Goal: Information Seeking & Learning: Learn about a topic

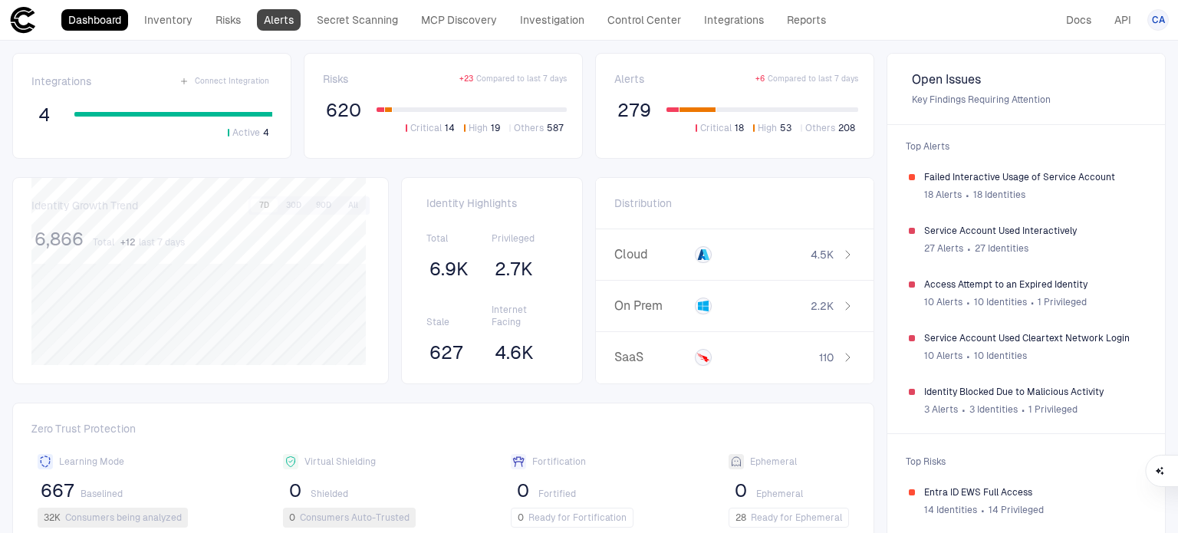
click at [267, 21] on link "Alerts" at bounding box center [279, 19] width 44 height 21
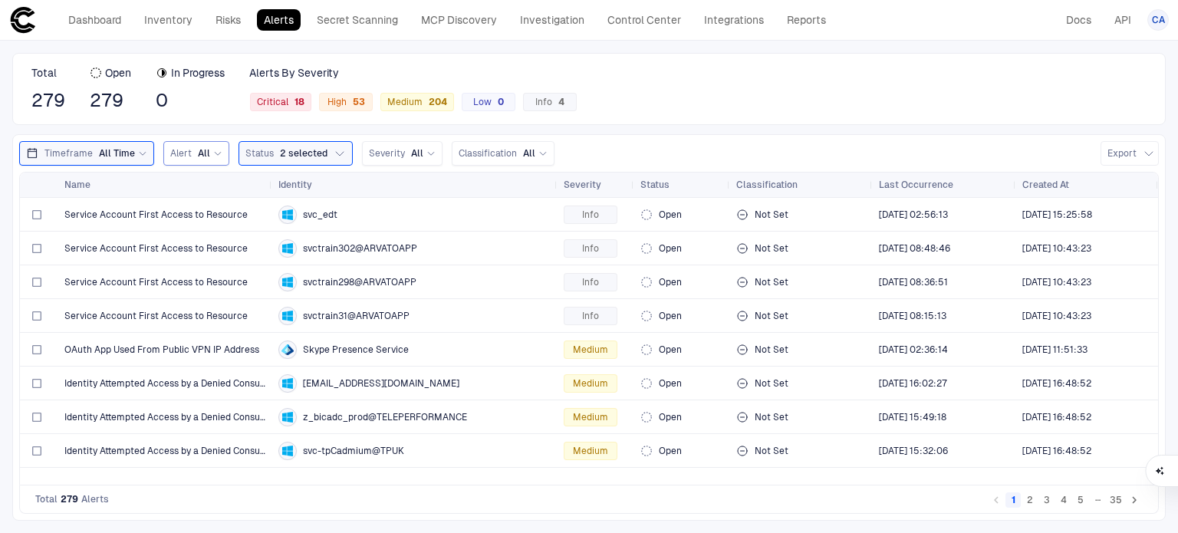
click at [187, 158] on span "Alert" at bounding box center [180, 153] width 21 height 12
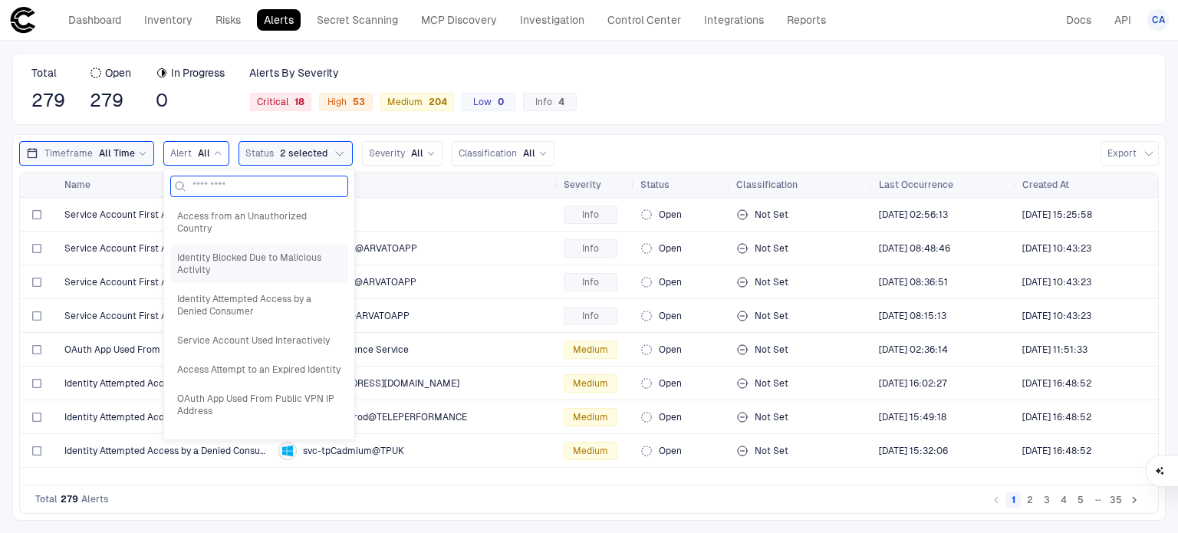
click at [239, 270] on span "Identity Blocked Due to Malicious Activity" at bounding box center [259, 264] width 164 height 25
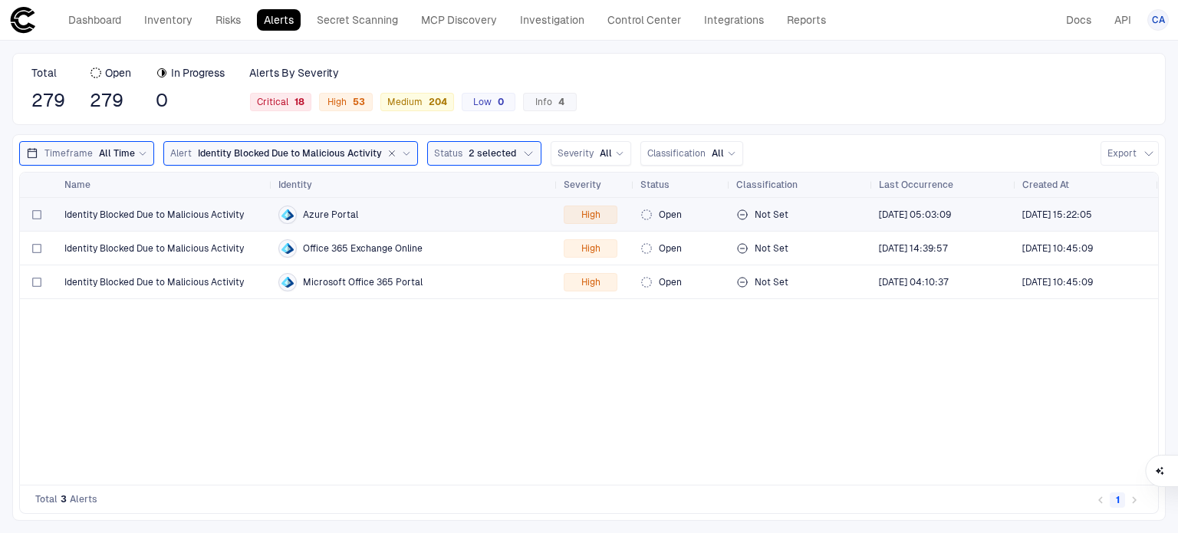
click at [199, 209] on span "Identity Blocked Due to Malicious Activity" at bounding box center [153, 215] width 179 height 12
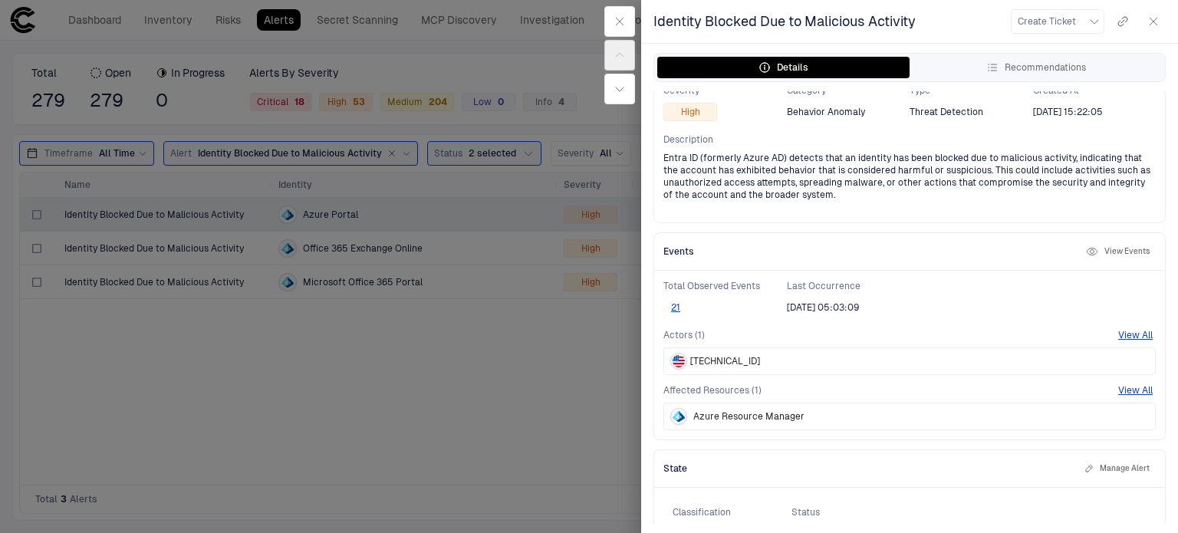
scroll to position [189, 0]
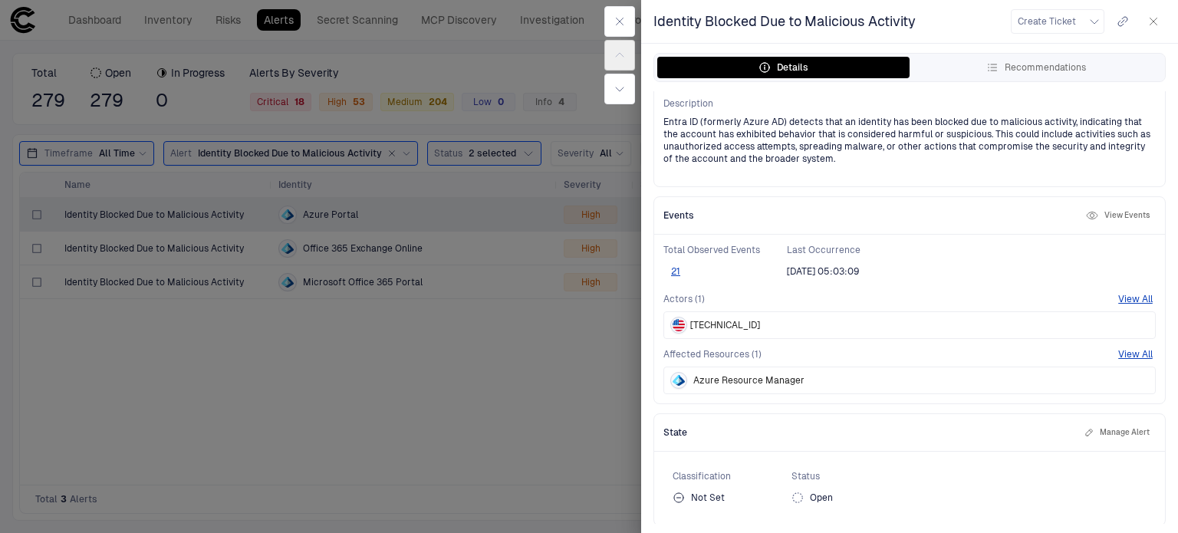
click at [333, 303] on div at bounding box center [589, 266] width 1178 height 533
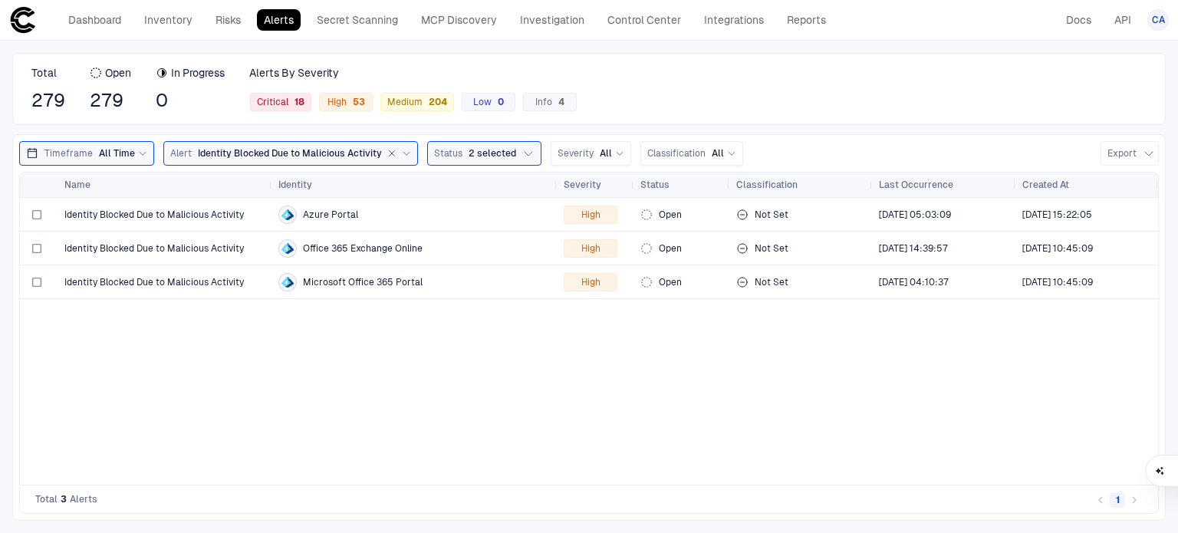
click at [309, 146] on div "Identity Blocked Due to Malicious Activity" at bounding box center [304, 153] width 213 height 14
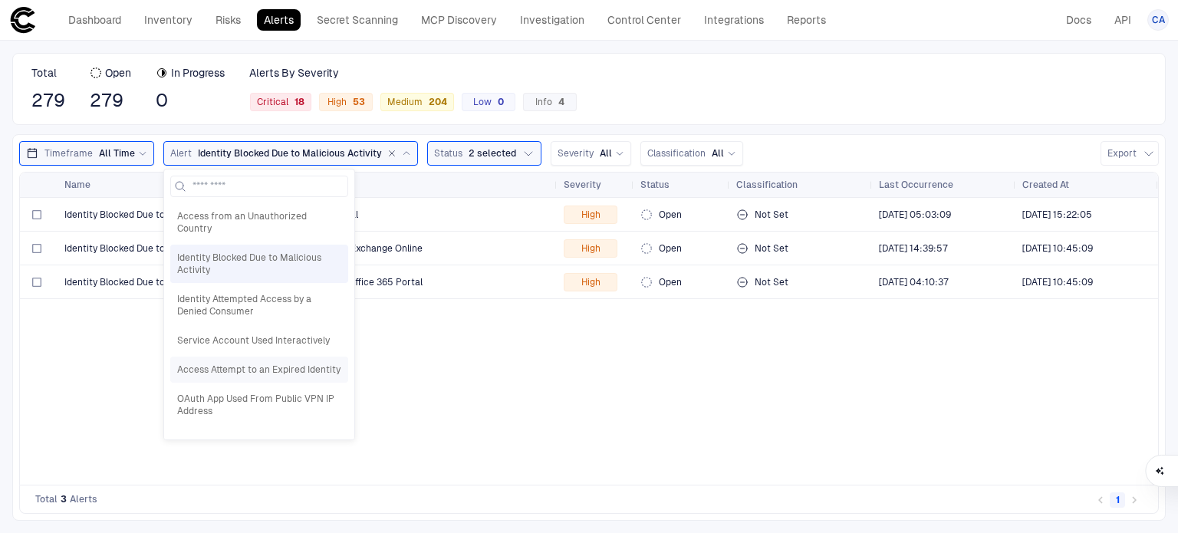
scroll to position [209, 0]
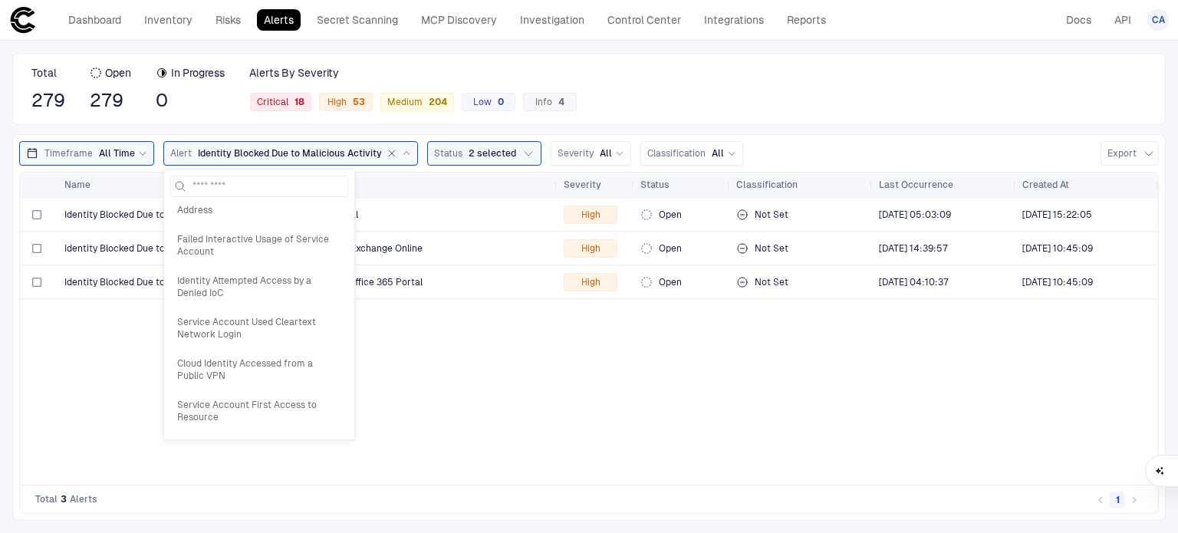
click at [585, 407] on div "Identity Blocked Due to Malicious Activity Azure Portal High Open Not Set [DATE…" at bounding box center [589, 341] width 1138 height 287
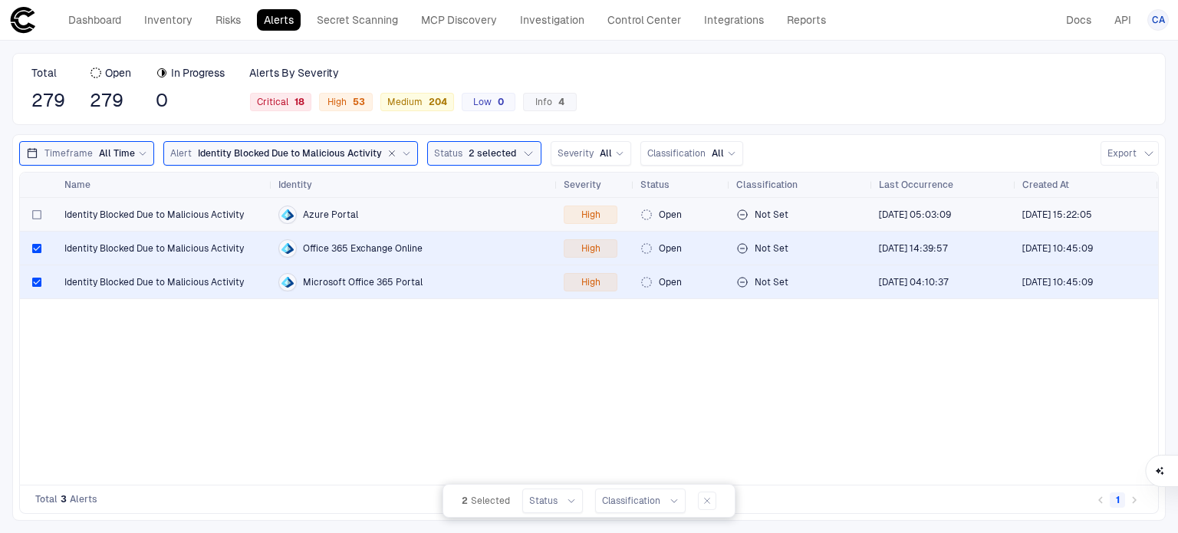
click at [35, 224] on div at bounding box center [36, 214] width 9 height 31
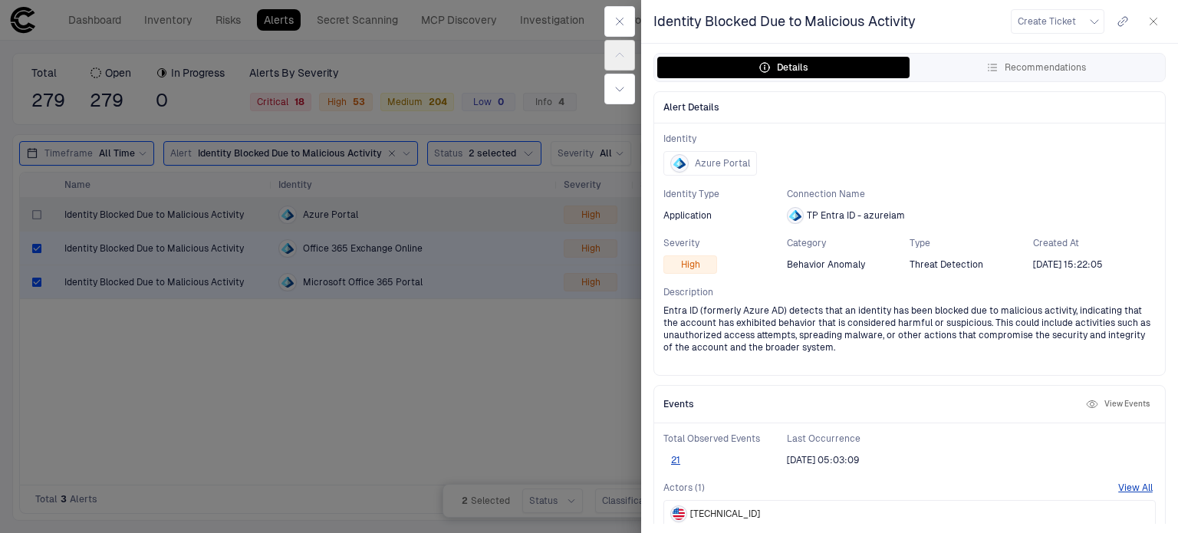
click at [66, 294] on div at bounding box center [589, 266] width 1178 height 533
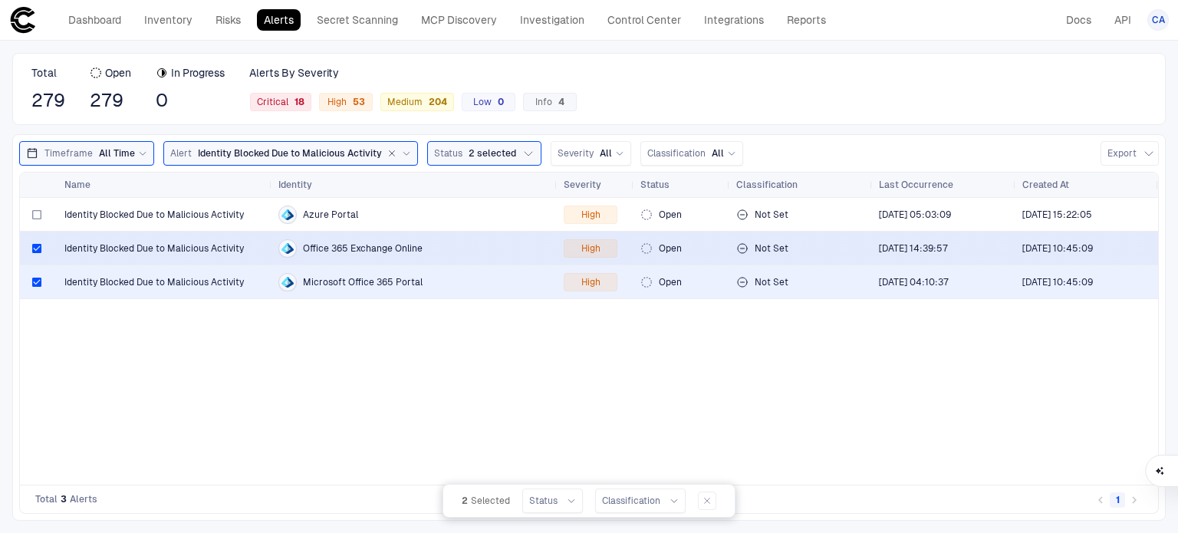
click at [28, 243] on div at bounding box center [39, 247] width 26 height 31
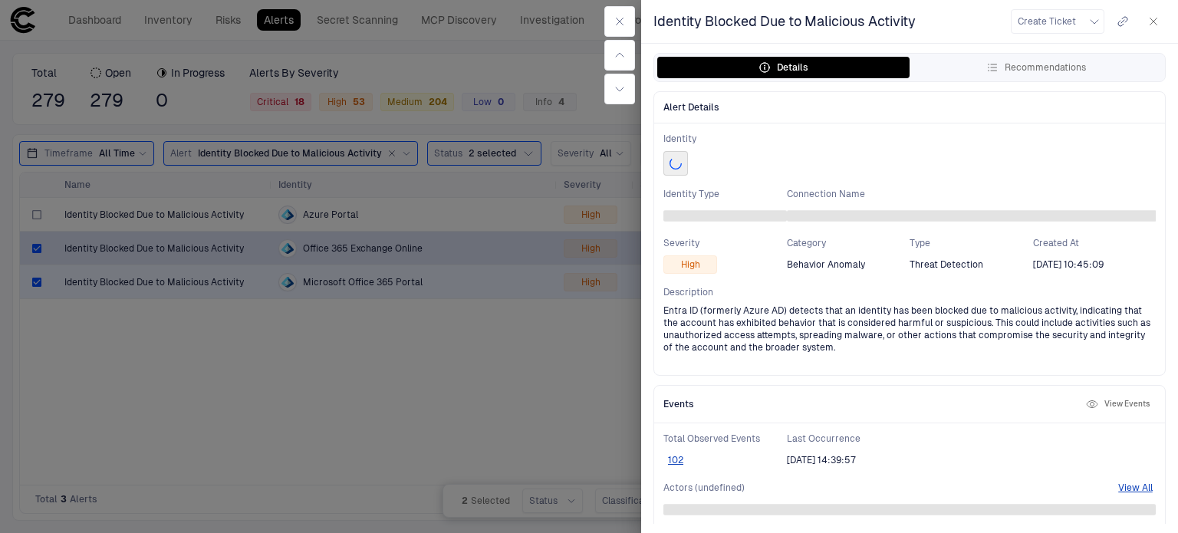
click at [38, 245] on div at bounding box center [589, 266] width 1178 height 533
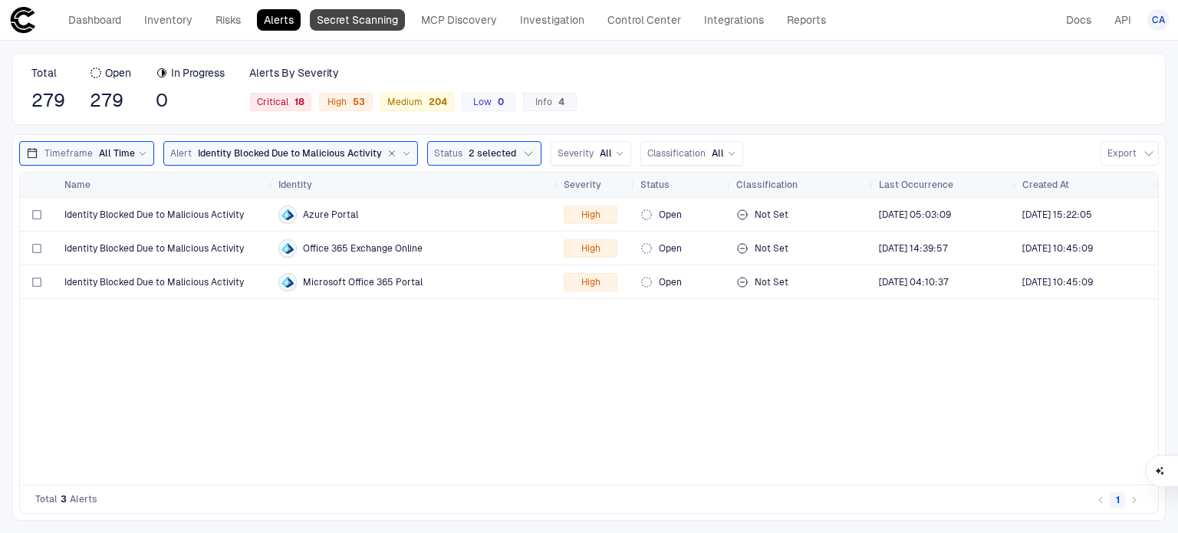
click at [364, 27] on link "Secret Scanning" at bounding box center [357, 19] width 95 height 21
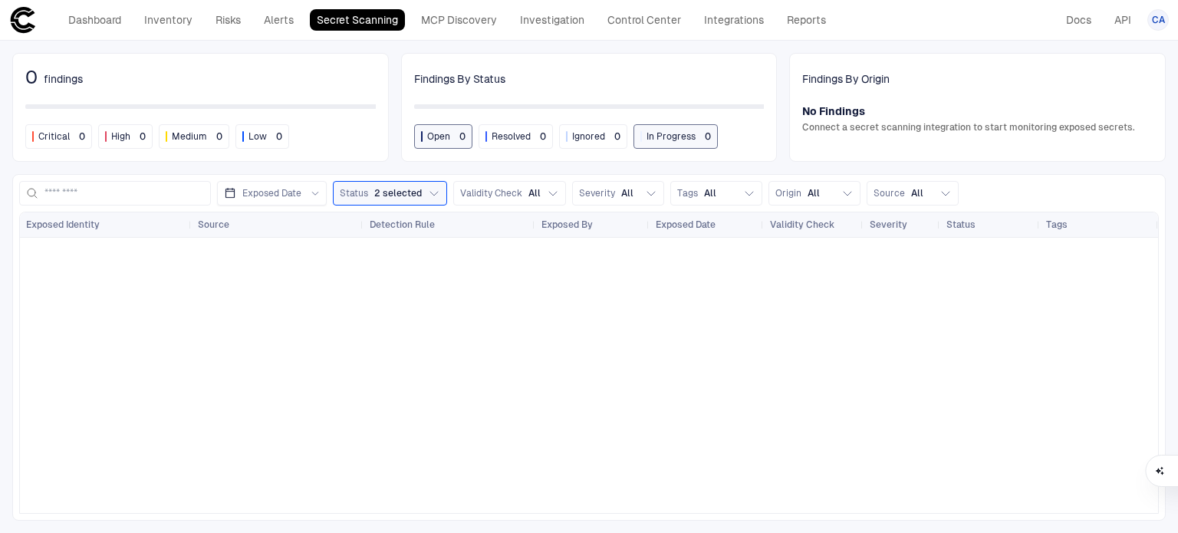
click at [212, 37] on header "Dashboard Inventory Risks Alerts Secret Scanning MCP Discovery Investigation Co…" at bounding box center [589, 20] width 1178 height 41
click at [221, 26] on link "Risks" at bounding box center [228, 19] width 39 height 21
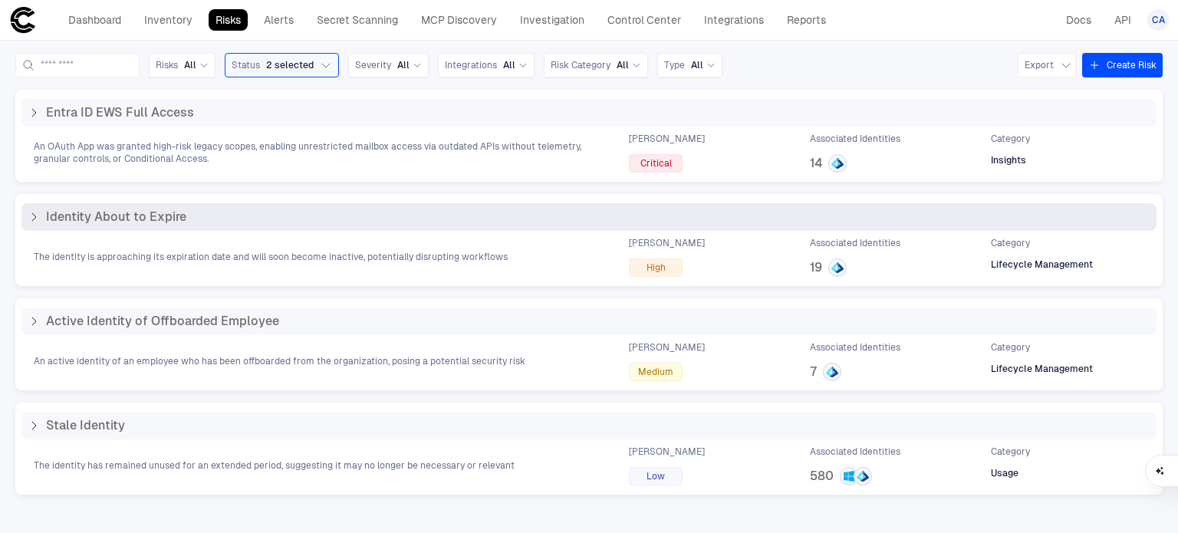
click at [65, 222] on span "Identity About to Expire" at bounding box center [116, 216] width 140 height 15
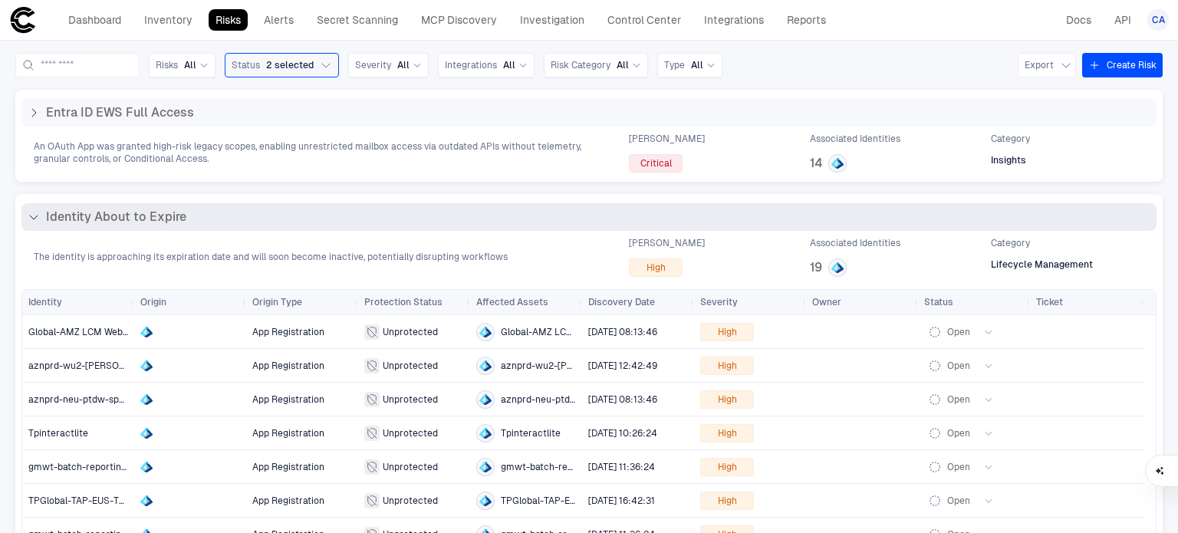
click at [110, 220] on span "Identity About to Expire" at bounding box center [116, 216] width 140 height 15
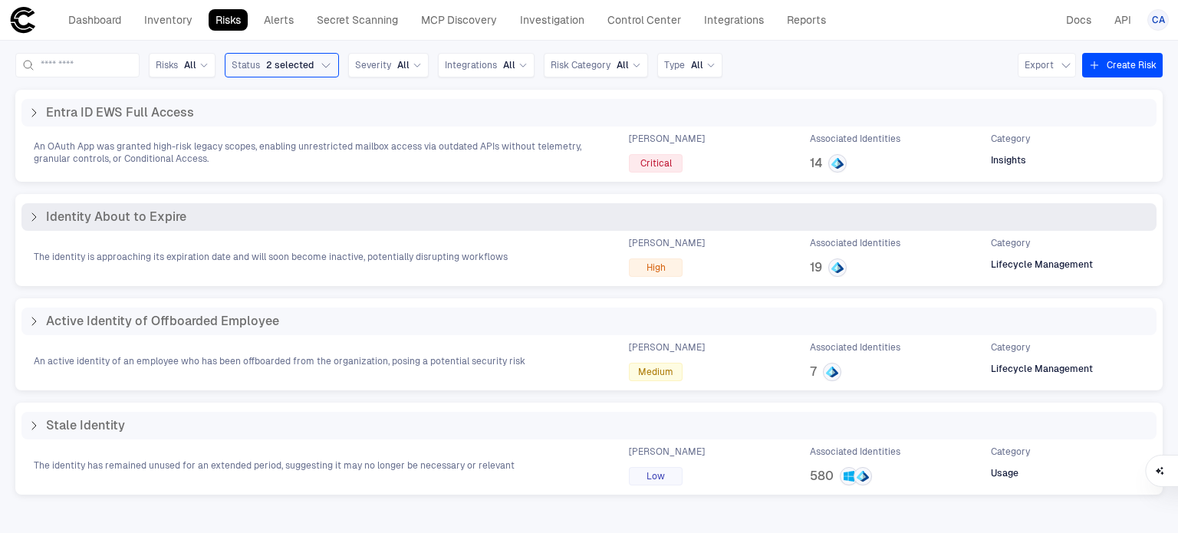
click at [113, 213] on span "Identity About to Expire" at bounding box center [116, 216] width 140 height 15
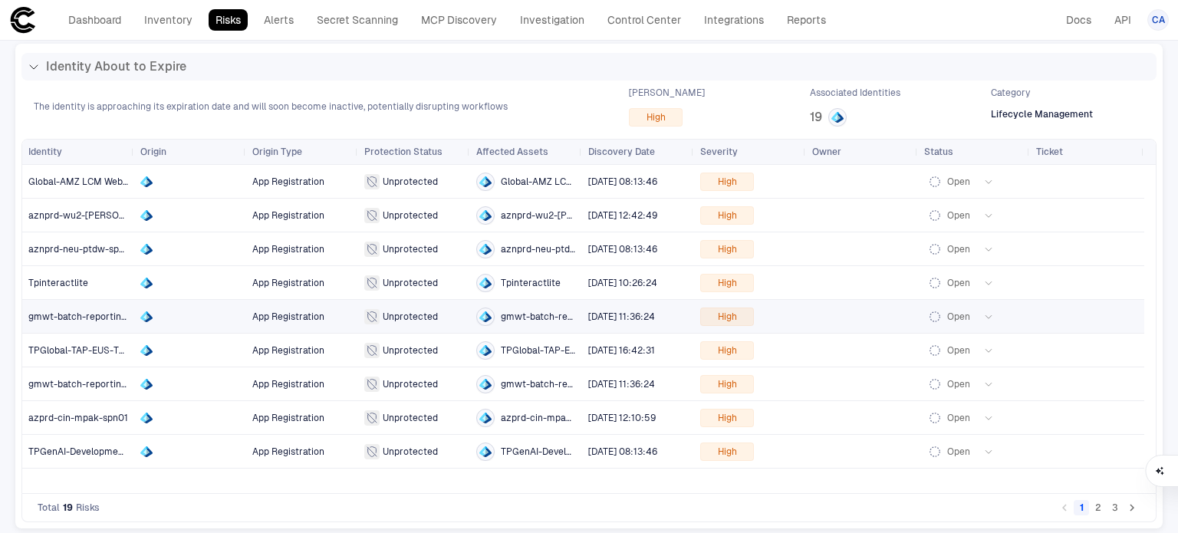
scroll to position [153, 0]
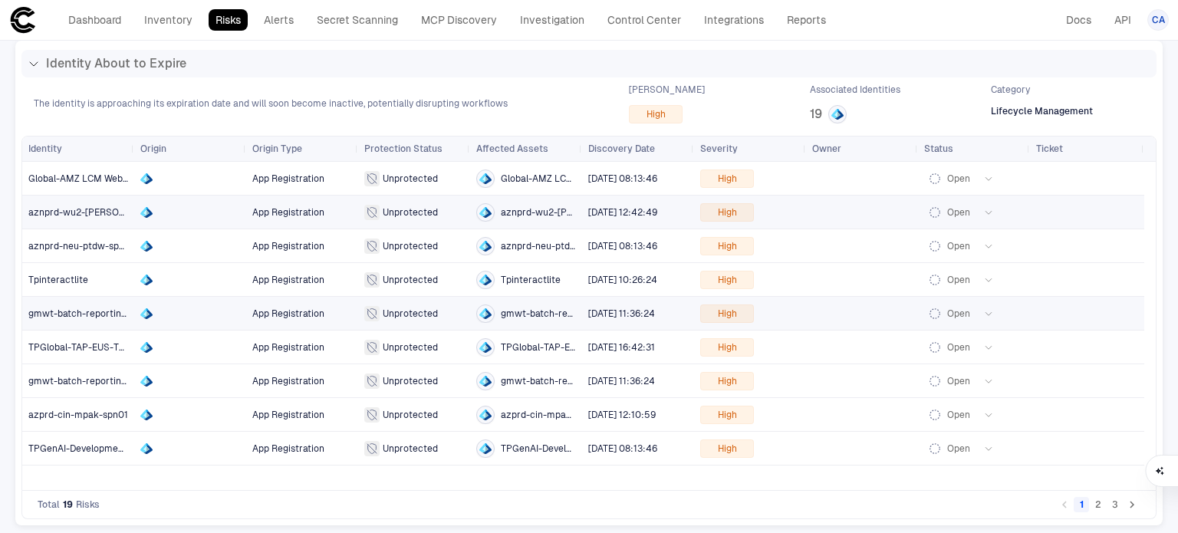
click at [73, 215] on span "aznprd-wu2-[PERSON_NAME]-spn01" at bounding box center [109, 212] width 162 height 11
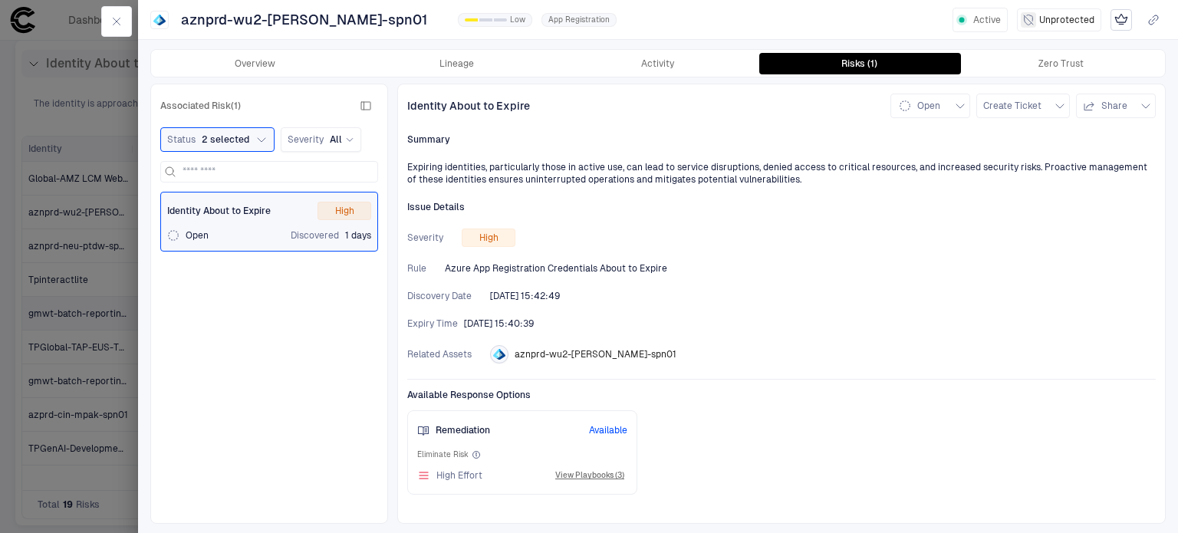
click at [95, 347] on div at bounding box center [589, 266] width 1178 height 533
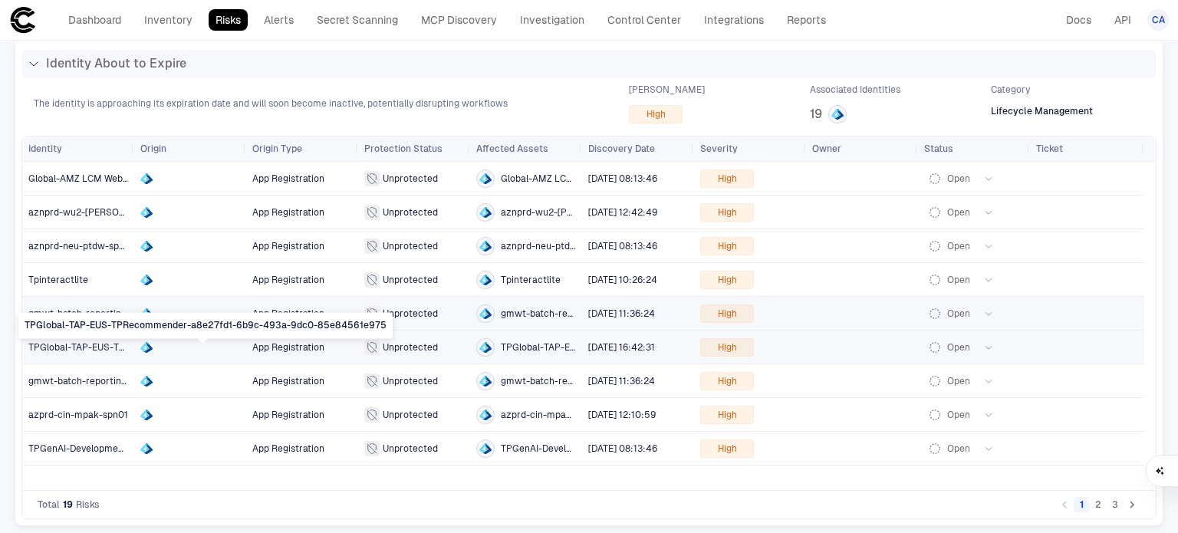
click at [94, 345] on span "TPGlobal-TAP-EUS-TPRecommender-a8e27fd1-6b9c-493a-9dc0-85e84561e975" at bounding box center [204, 347] width 352 height 11
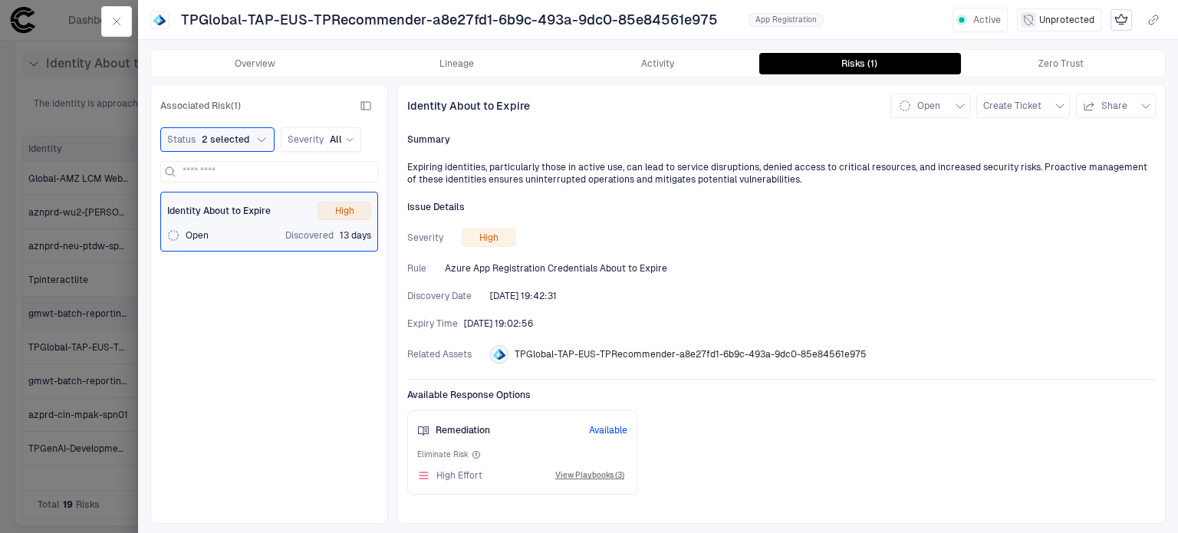
click at [107, 411] on div at bounding box center [589, 266] width 1178 height 533
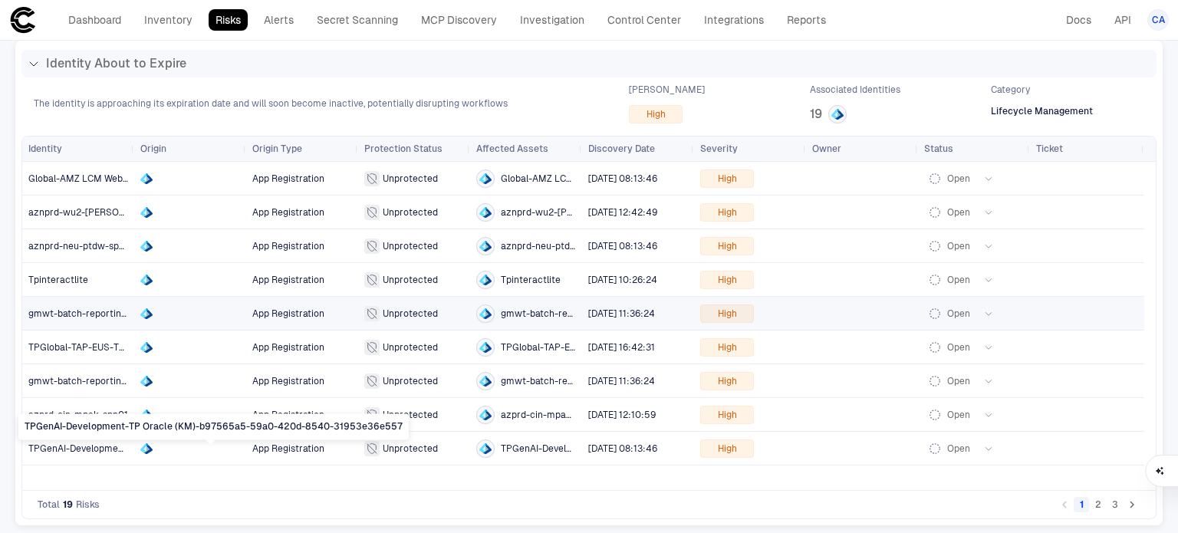
click at [83, 442] on body "defs Dashboard Inventory Risks Alerts Secret Scanning MCP Discovery Investigati…" at bounding box center [589, 266] width 1178 height 533
click at [71, 438] on span "TPGenAI-Development-TP Oracle (KM)-b97565a5-59a0-420d-8540-31953e36e557" at bounding box center [78, 448] width 100 height 31
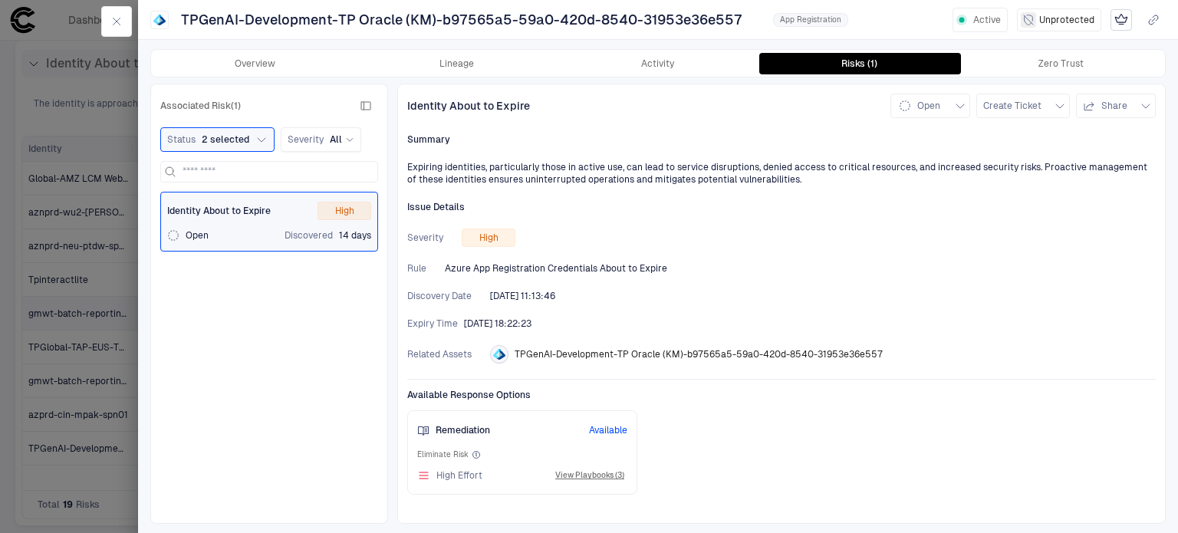
click at [63, 329] on div at bounding box center [589, 266] width 1178 height 533
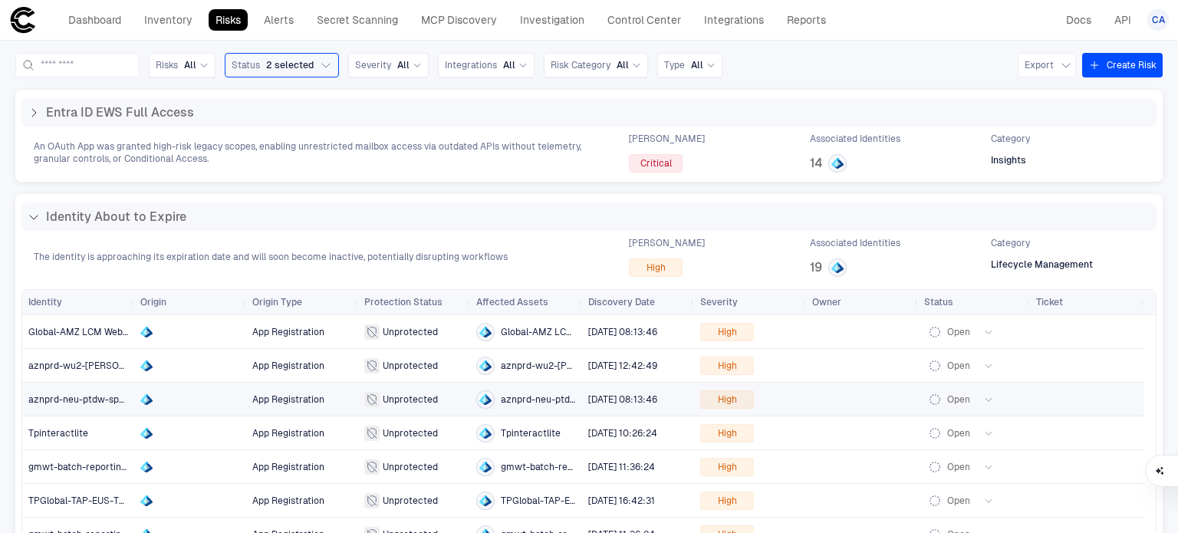
scroll to position [366, 0]
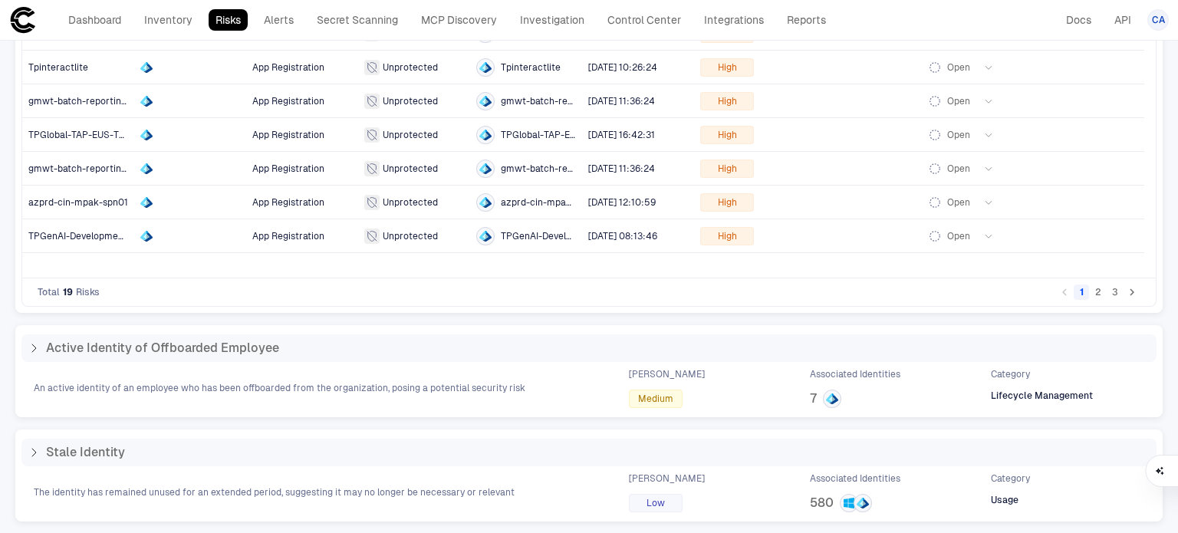
click at [1090, 288] on button "2" at bounding box center [1097, 291] width 15 height 15
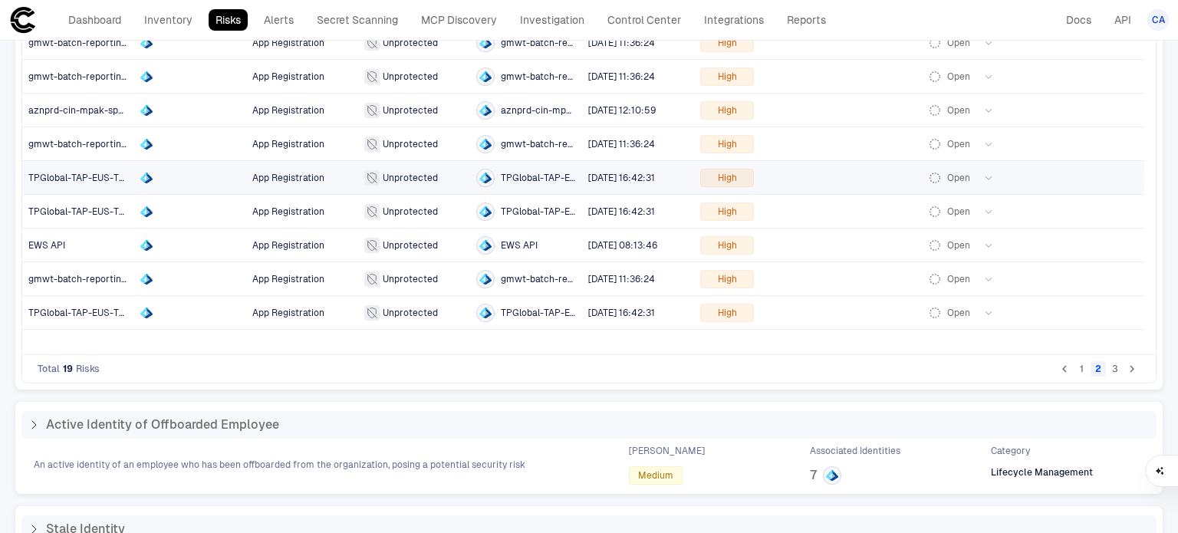
scroll to position [307, 0]
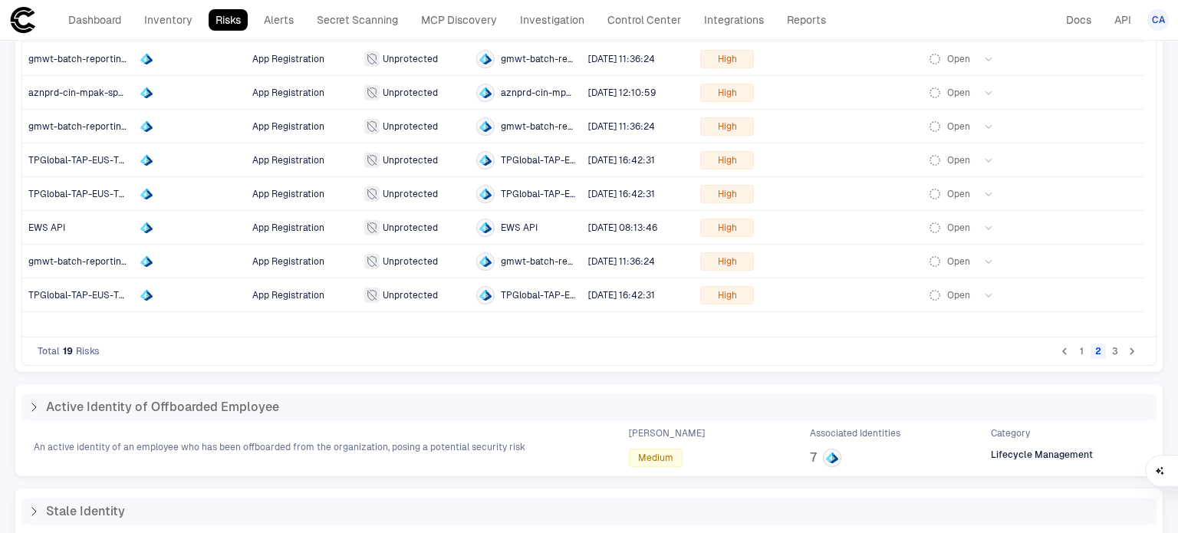
click at [1107, 358] on button "3" at bounding box center [1114, 351] width 15 height 15
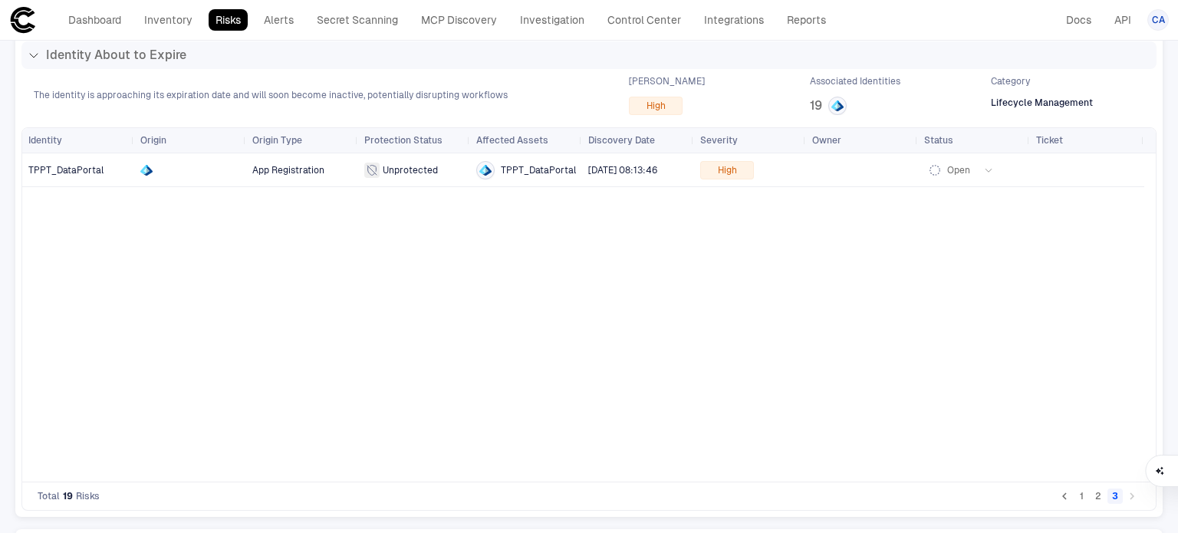
scroll to position [230, 0]
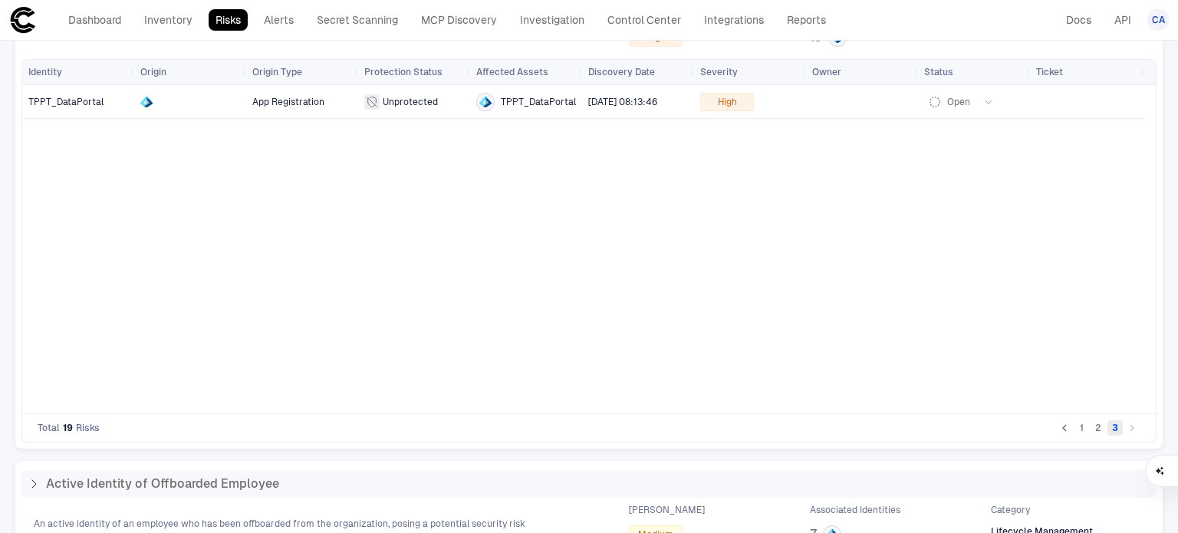
click at [1107, 427] on button "3" at bounding box center [1114, 427] width 15 height 15
click at [1092, 427] on button "2" at bounding box center [1097, 427] width 15 height 15
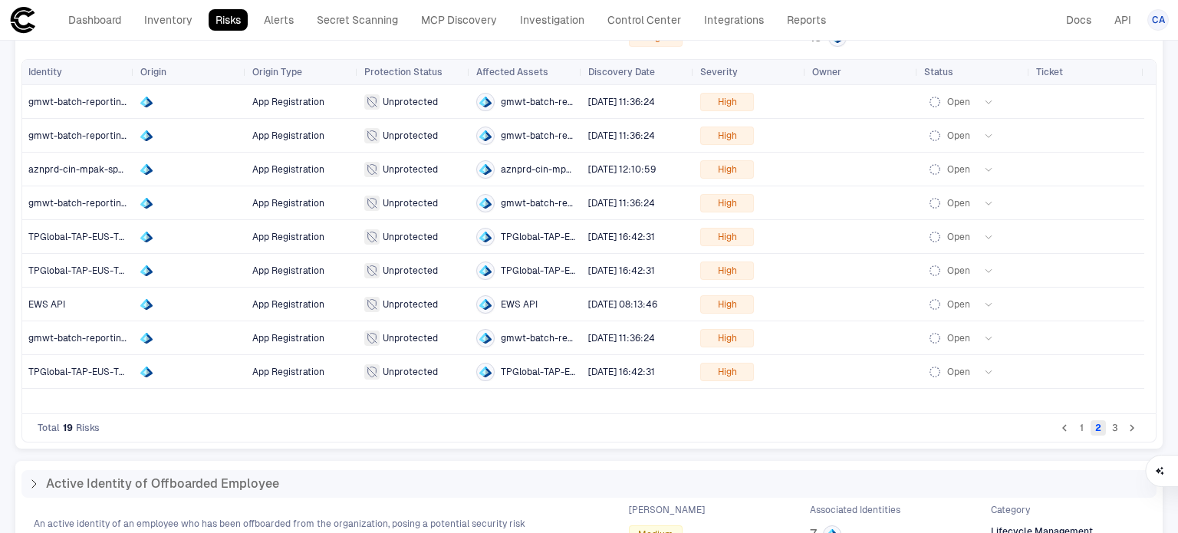
click at [1090, 427] on button "2" at bounding box center [1097, 427] width 15 height 15
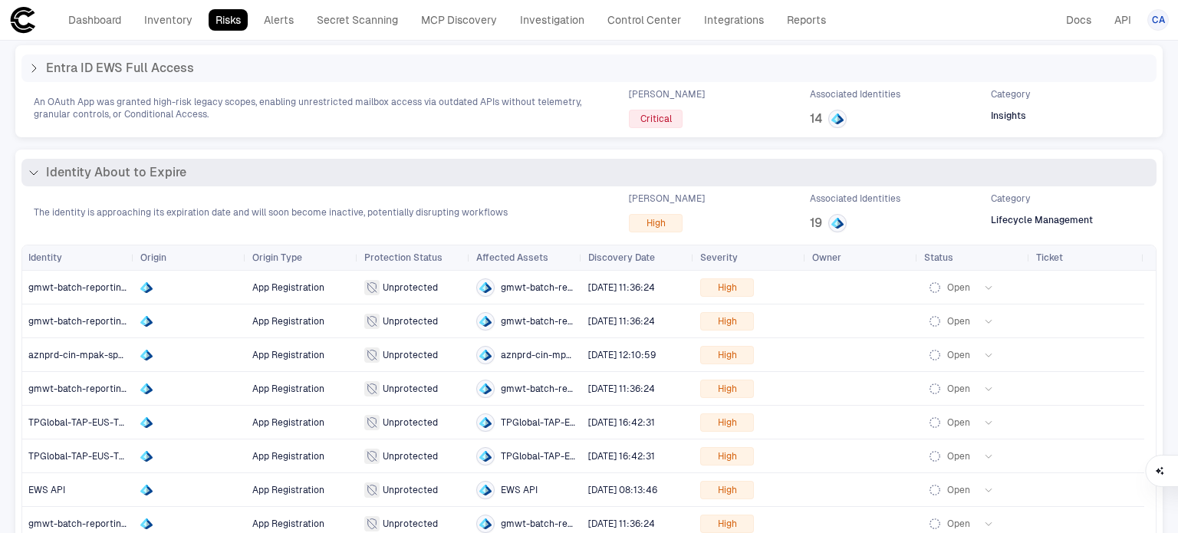
scroll to position [0, 0]
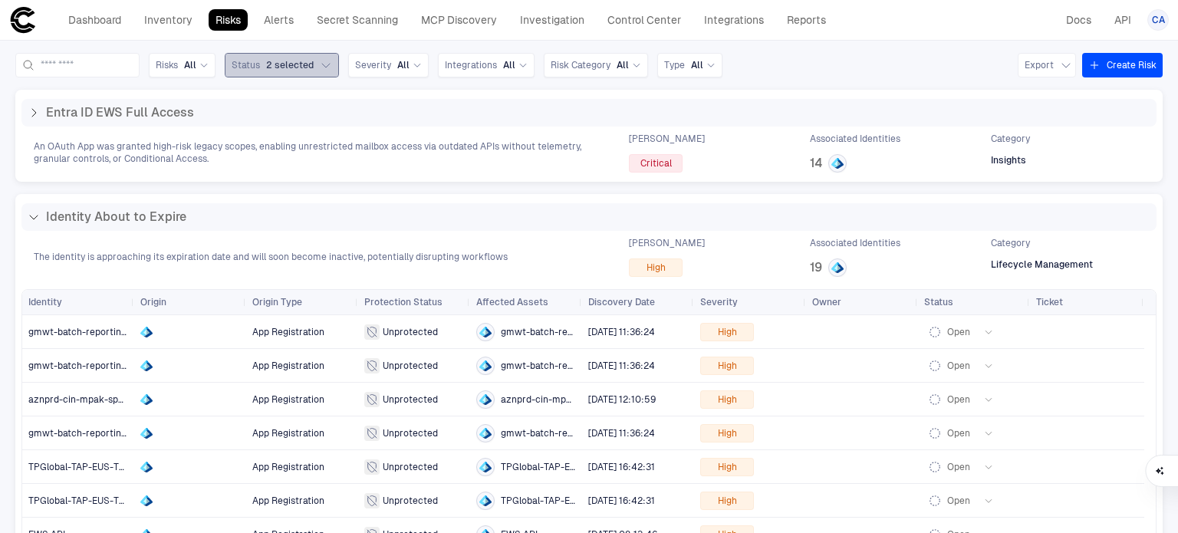
click at [314, 60] on span "2 selected" at bounding box center [290, 65] width 48 height 12
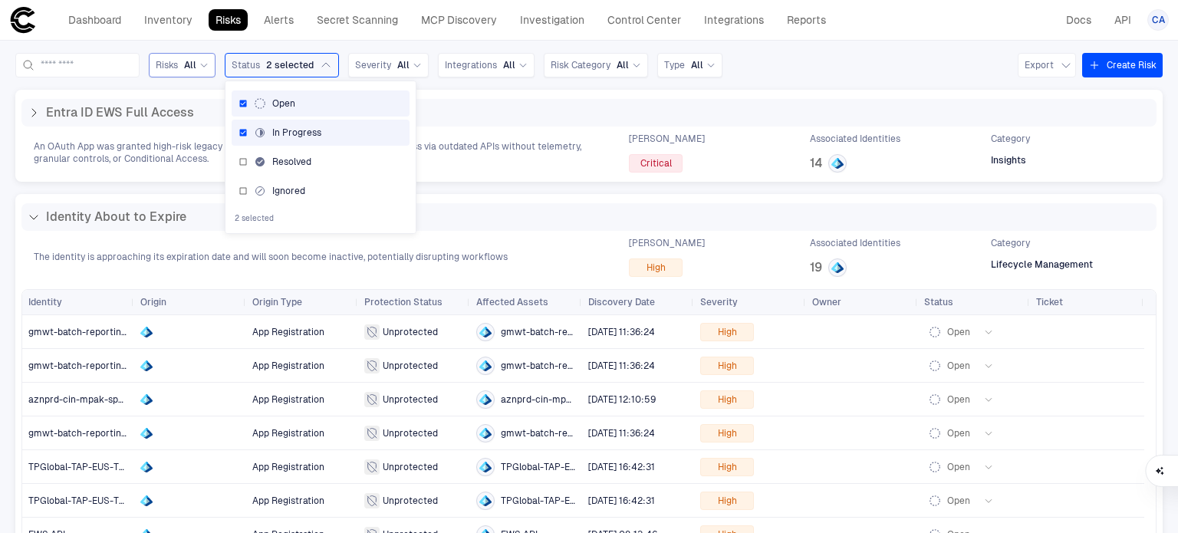
click at [196, 71] on span "All" at bounding box center [190, 65] width 12 height 12
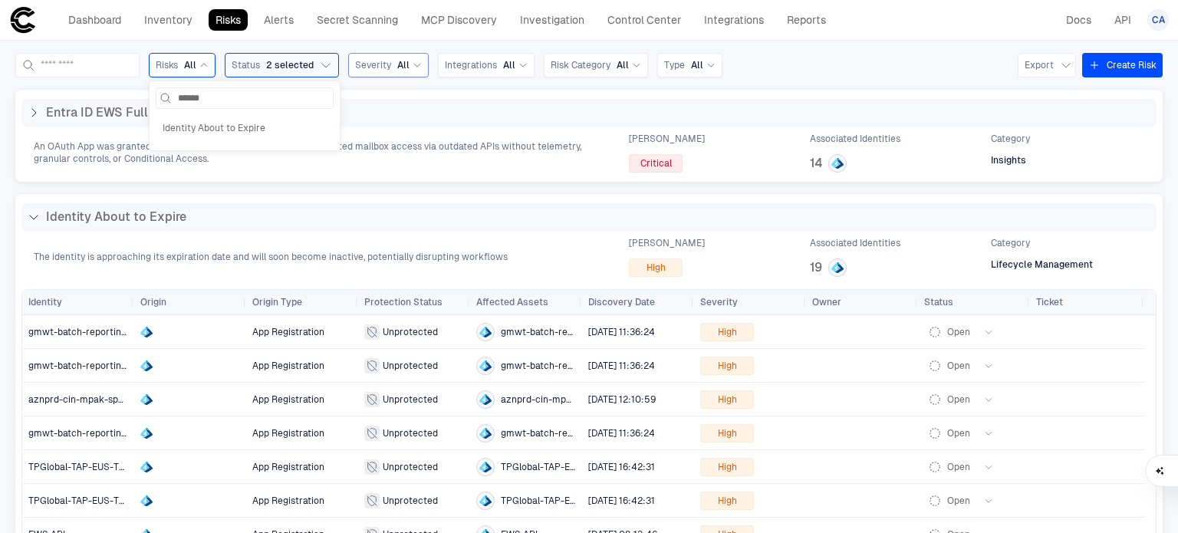
type input "******"
click at [422, 67] on div "All" at bounding box center [409, 65] width 25 height 12
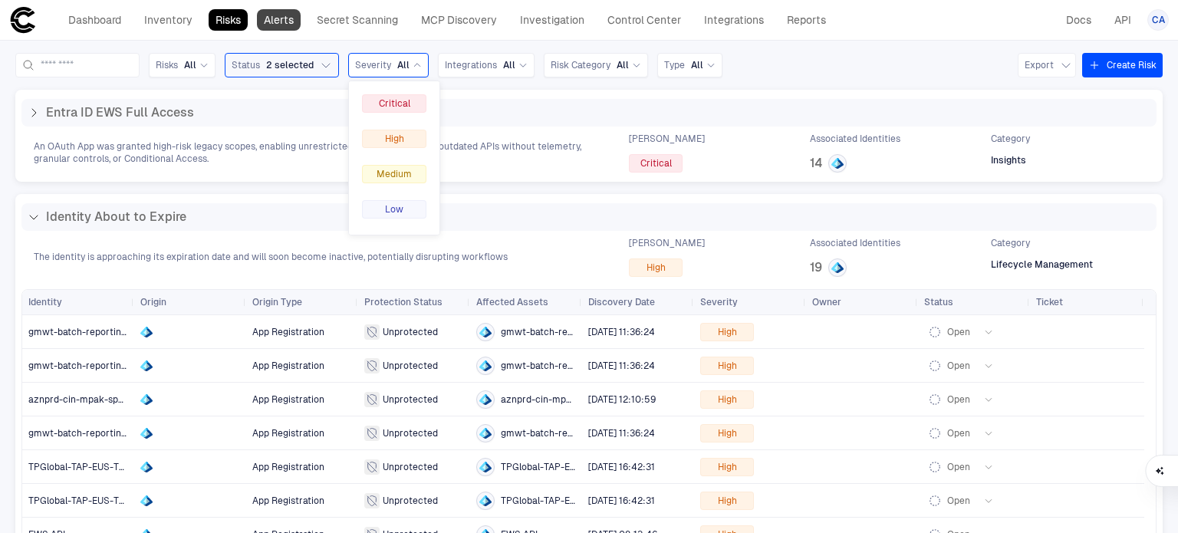
click at [261, 19] on link "Alerts" at bounding box center [279, 19] width 44 height 21
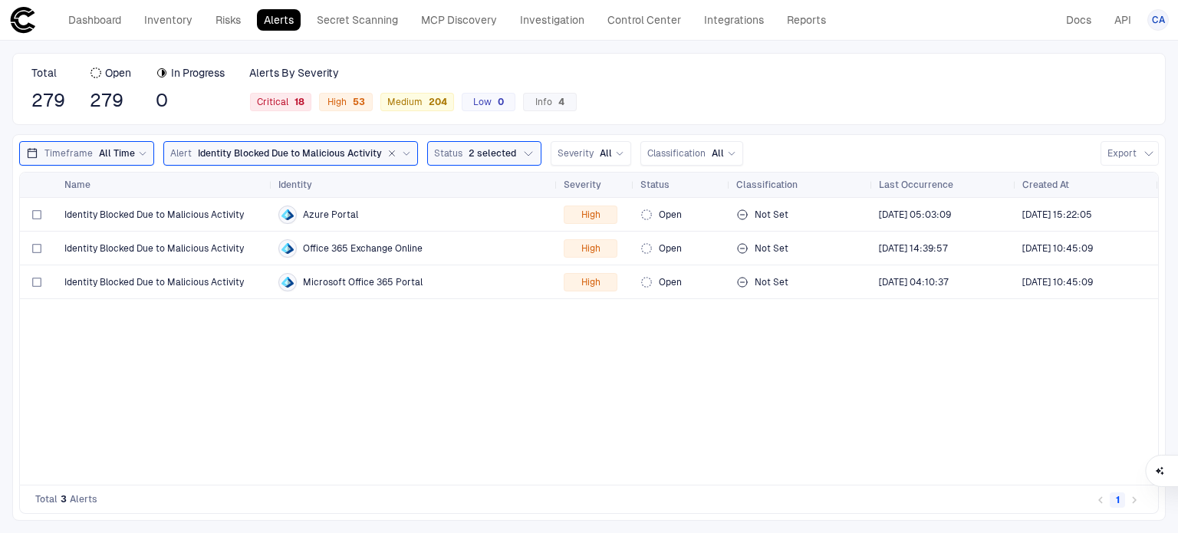
click at [264, 145] on div "Alert Identity Blocked Due to Malicious Activity" at bounding box center [290, 153] width 241 height 17
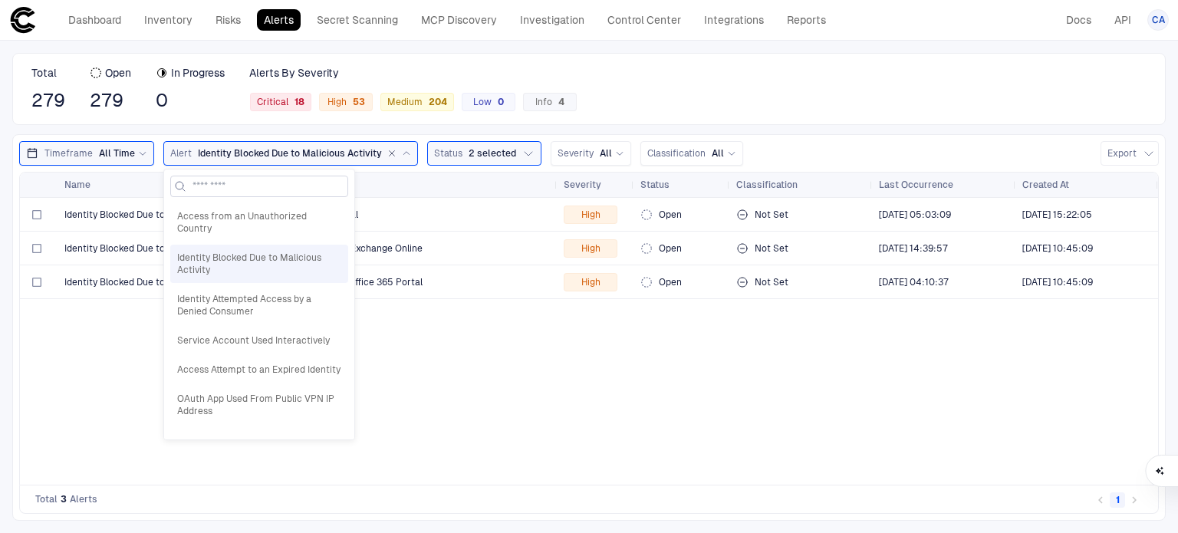
click at [271, 192] on input at bounding box center [268, 186] width 152 height 20
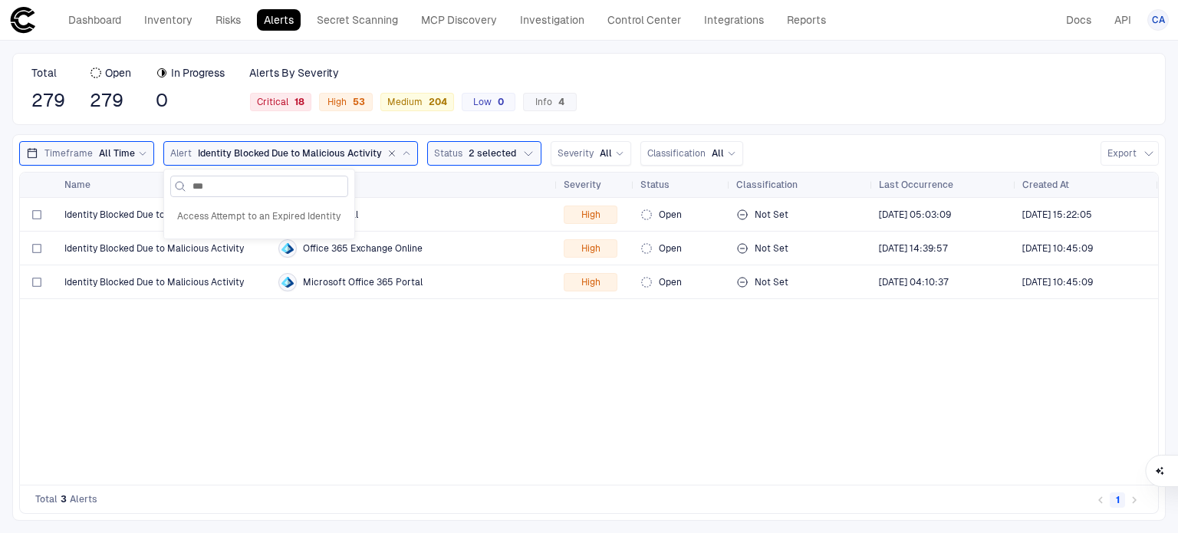
type input "****"
click at [252, 215] on span "Access Attempt to an Expired Identity" at bounding box center [259, 216] width 164 height 12
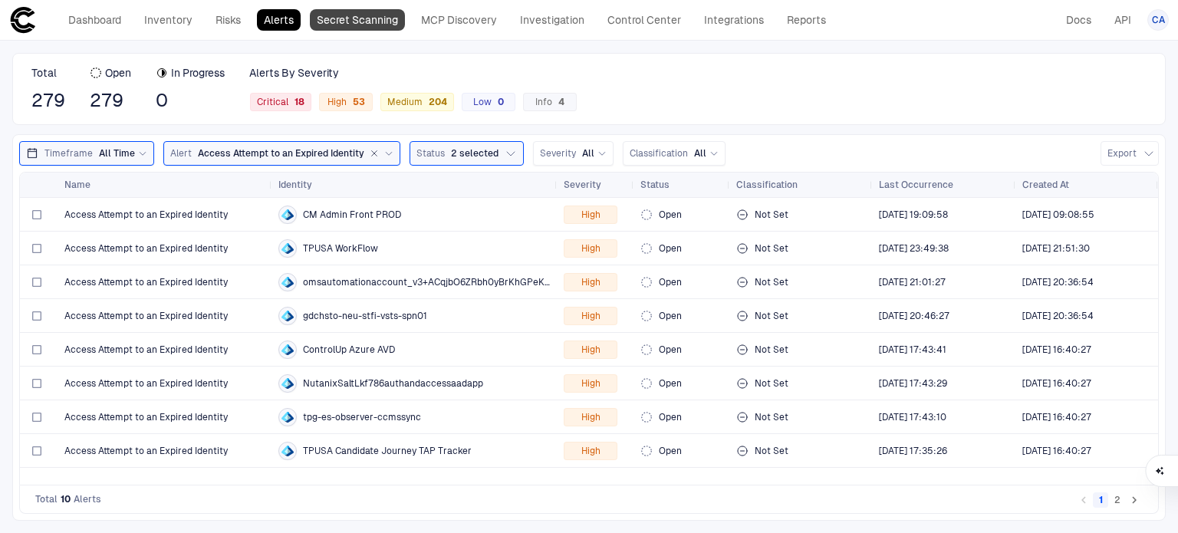
click at [353, 11] on link "Secret Scanning" at bounding box center [357, 19] width 95 height 21
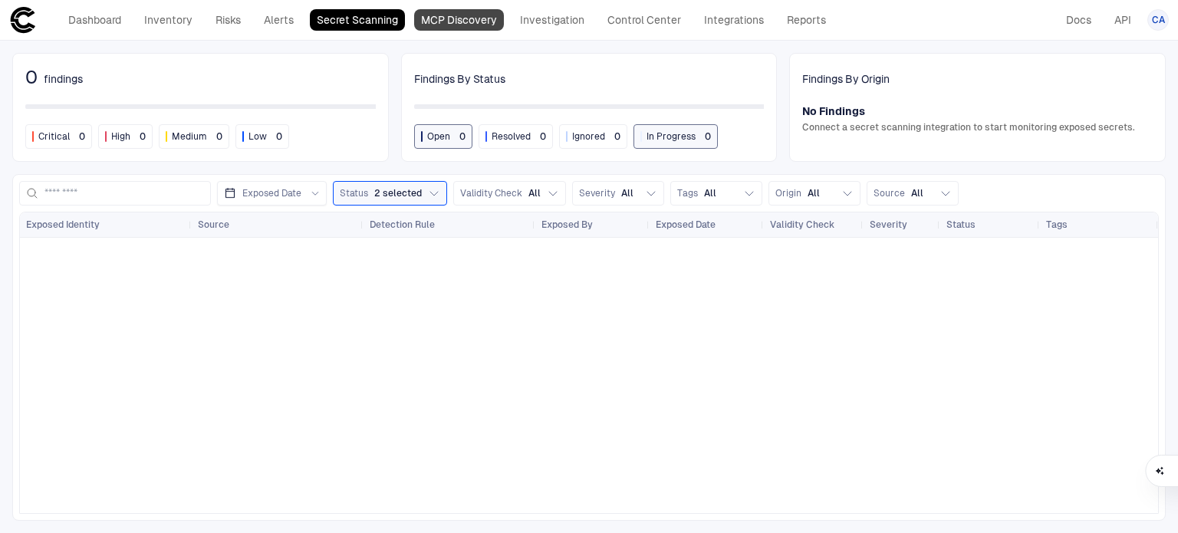
click at [479, 25] on link "MCP Discovery" at bounding box center [459, 19] width 90 height 21
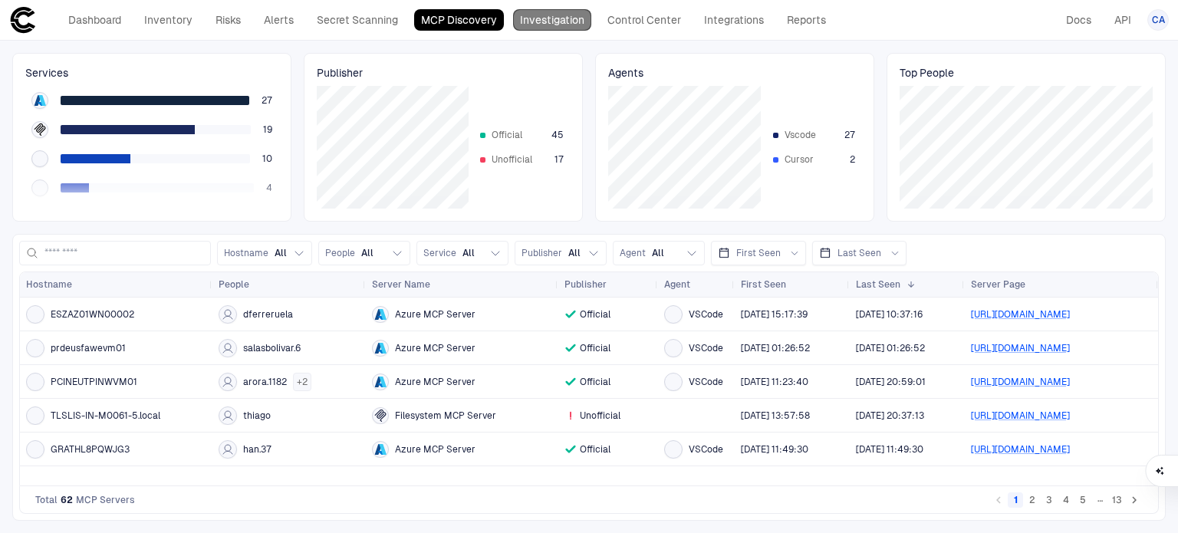
click at [556, 25] on link "Investigation" at bounding box center [552, 19] width 78 height 21
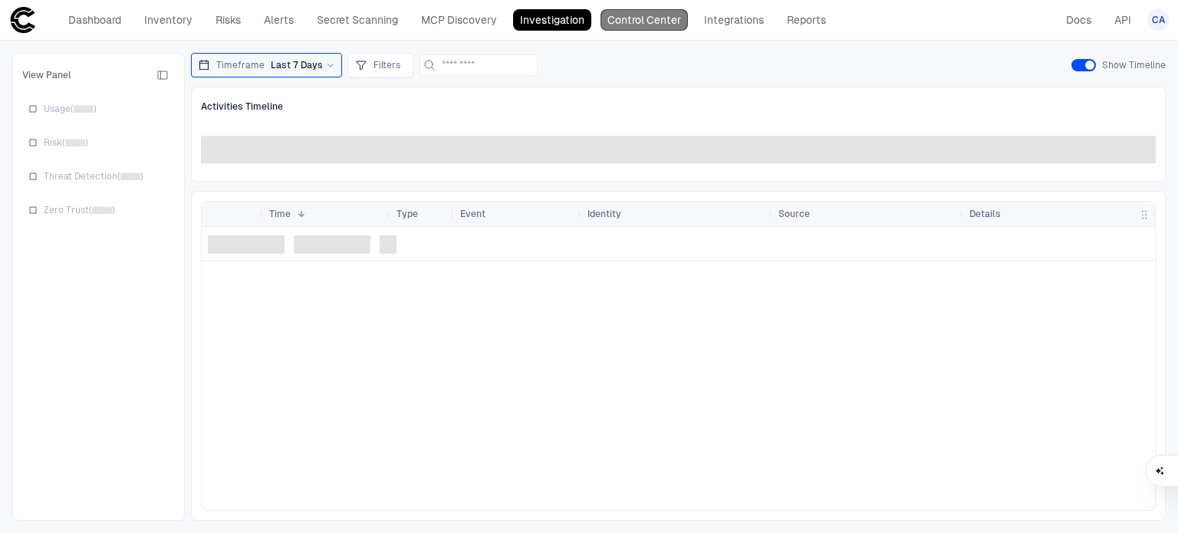
click at [678, 29] on link "Control Center" at bounding box center [643, 19] width 87 height 21
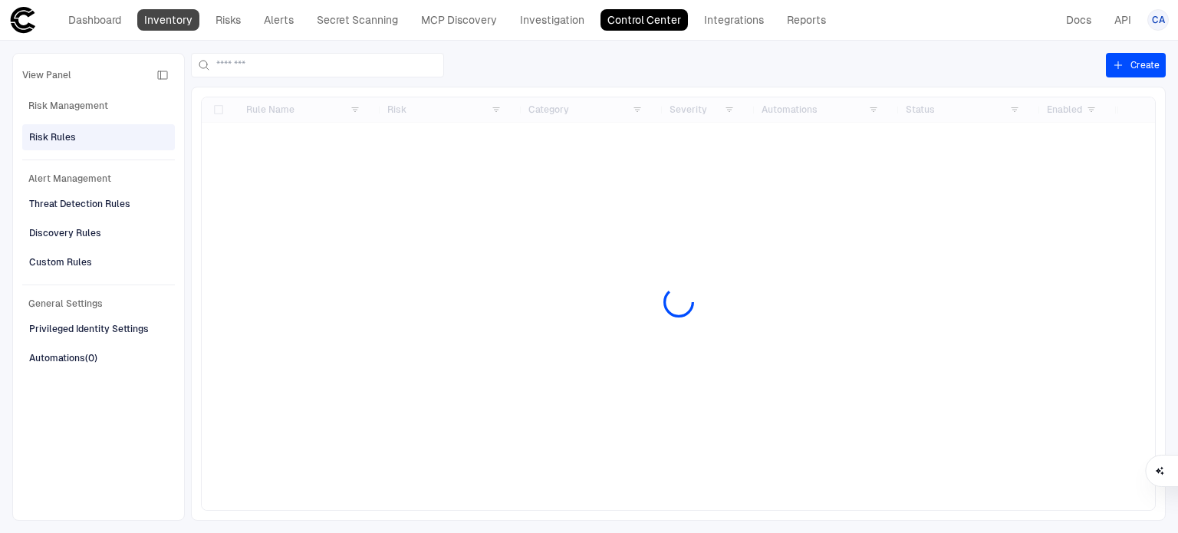
click at [153, 15] on link "Inventory" at bounding box center [168, 19] width 62 height 21
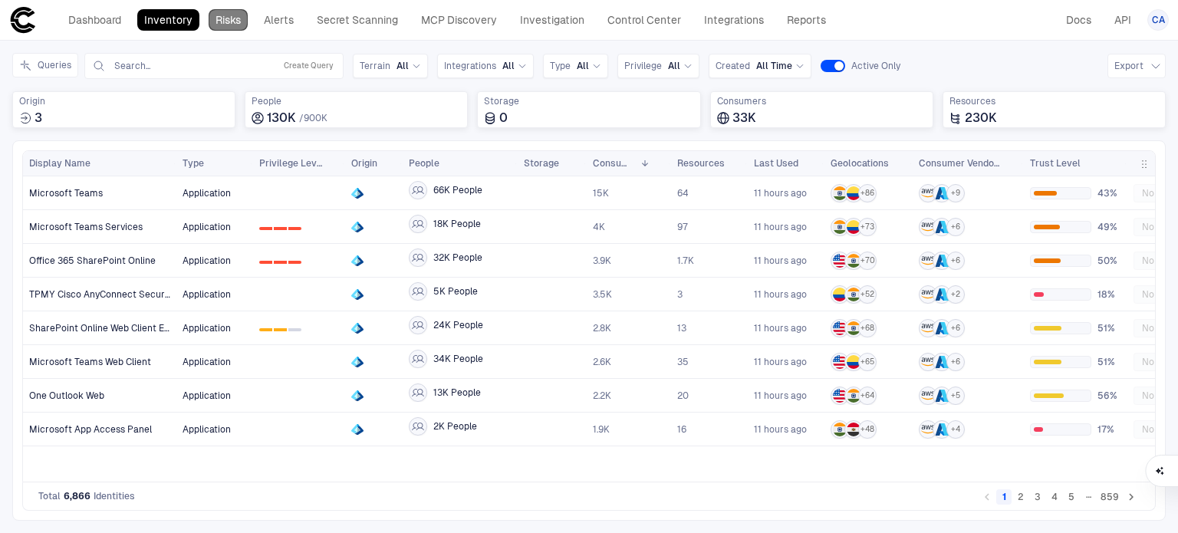
click at [220, 19] on link "Risks" at bounding box center [228, 19] width 39 height 21
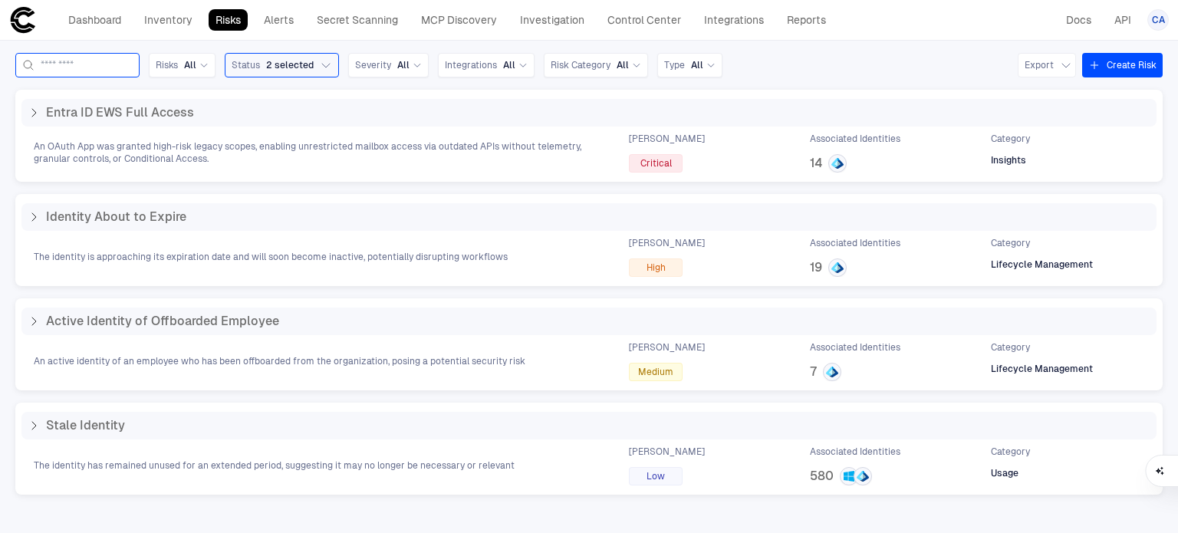
click at [110, 63] on input at bounding box center [87, 65] width 92 height 23
click at [209, 64] on icon at bounding box center [203, 65] width 9 height 9
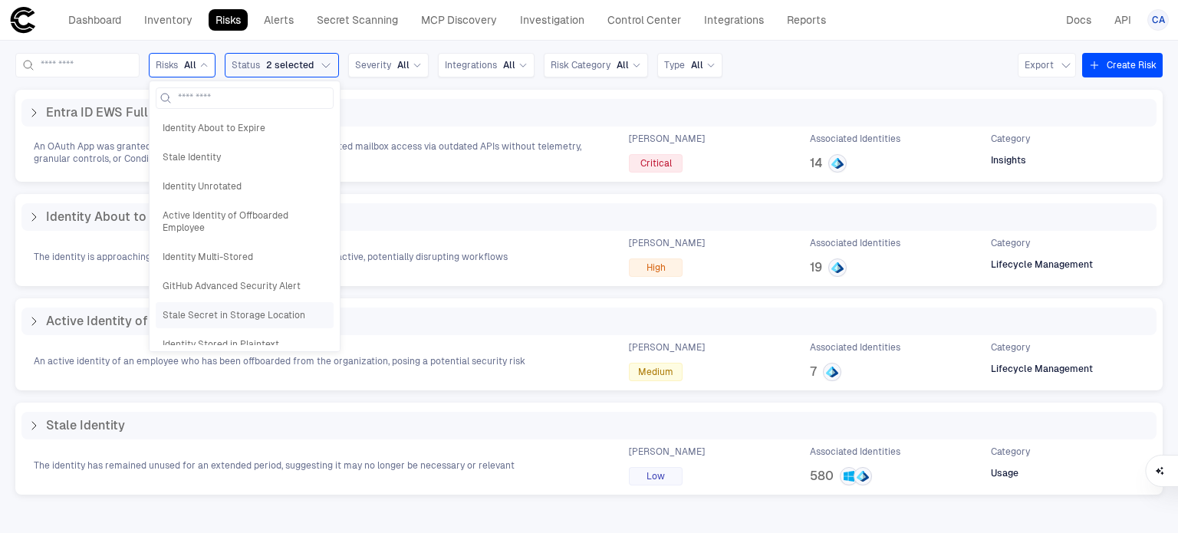
scroll to position [99, 0]
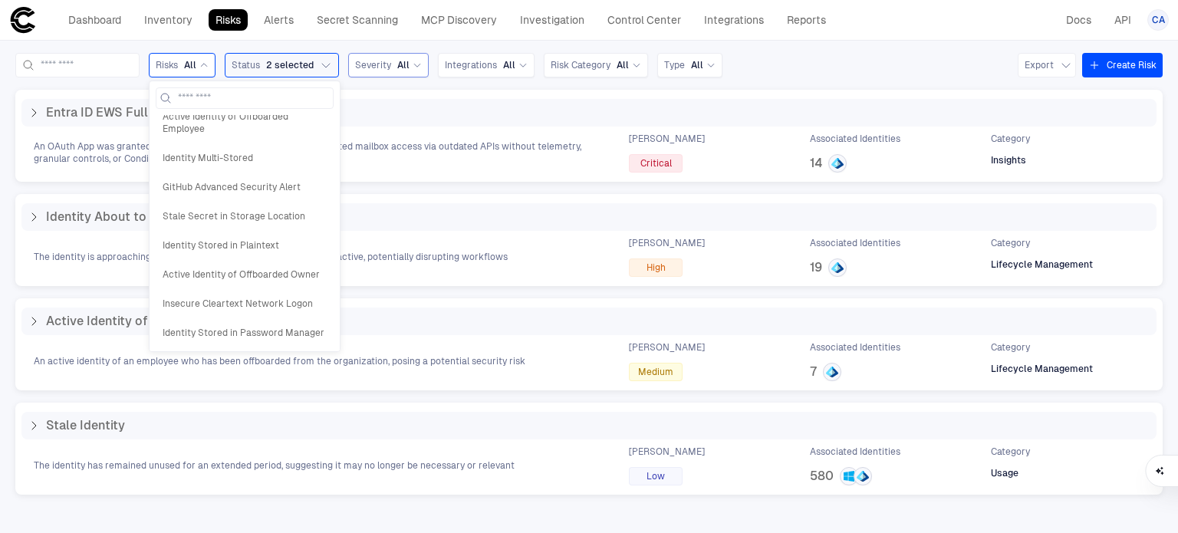
click at [409, 66] on span "All" at bounding box center [403, 65] width 12 height 12
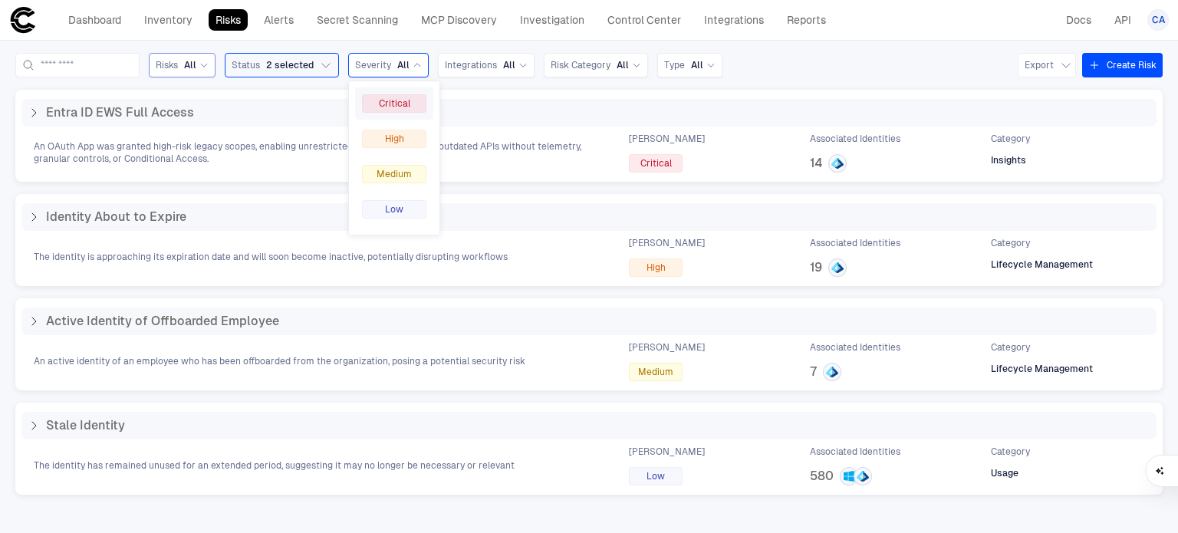
click at [433, 113] on div "Critical" at bounding box center [394, 103] width 78 height 32
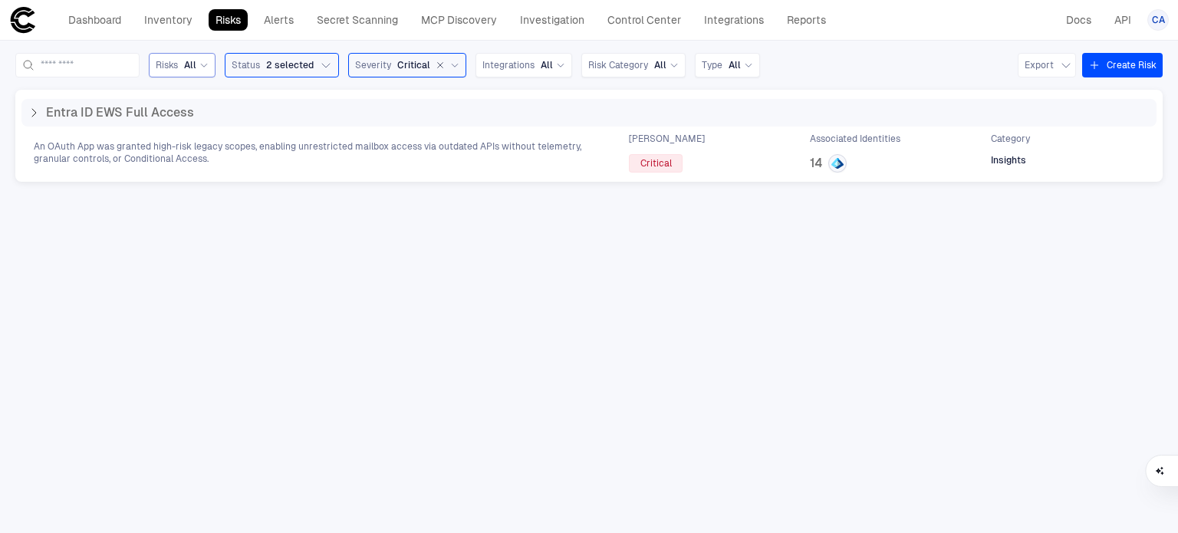
click at [430, 67] on span "Critical" at bounding box center [413, 65] width 33 height 12
click at [426, 140] on div "High" at bounding box center [394, 139] width 64 height 18
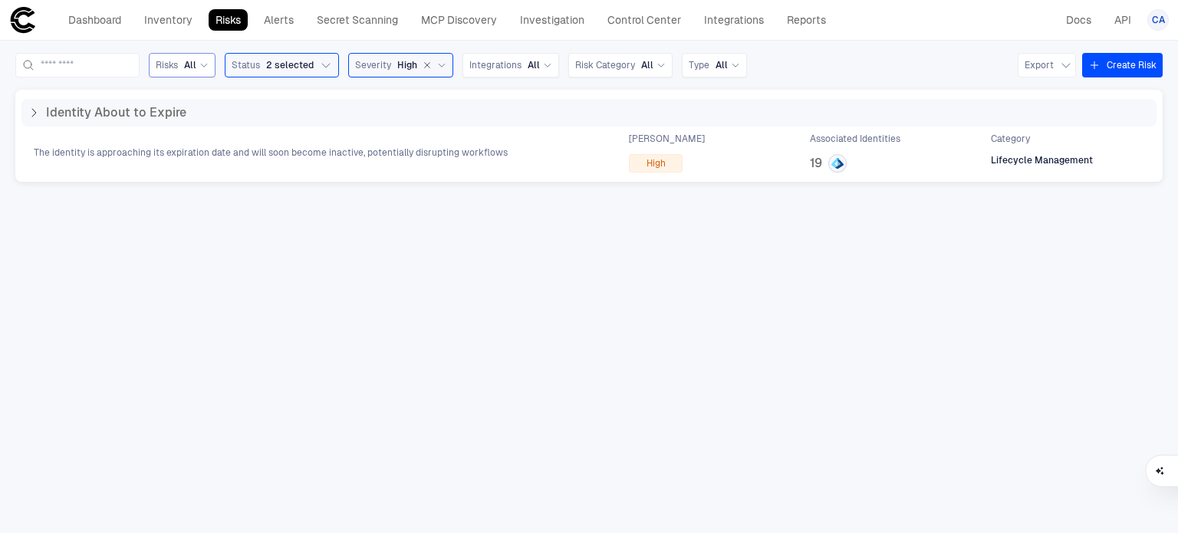
click at [426, 67] on div "Severity High" at bounding box center [400, 65] width 91 height 14
click at [418, 162] on div "Medium" at bounding box center [394, 174] width 78 height 32
click at [391, 67] on span "Severity" at bounding box center [373, 65] width 36 height 12
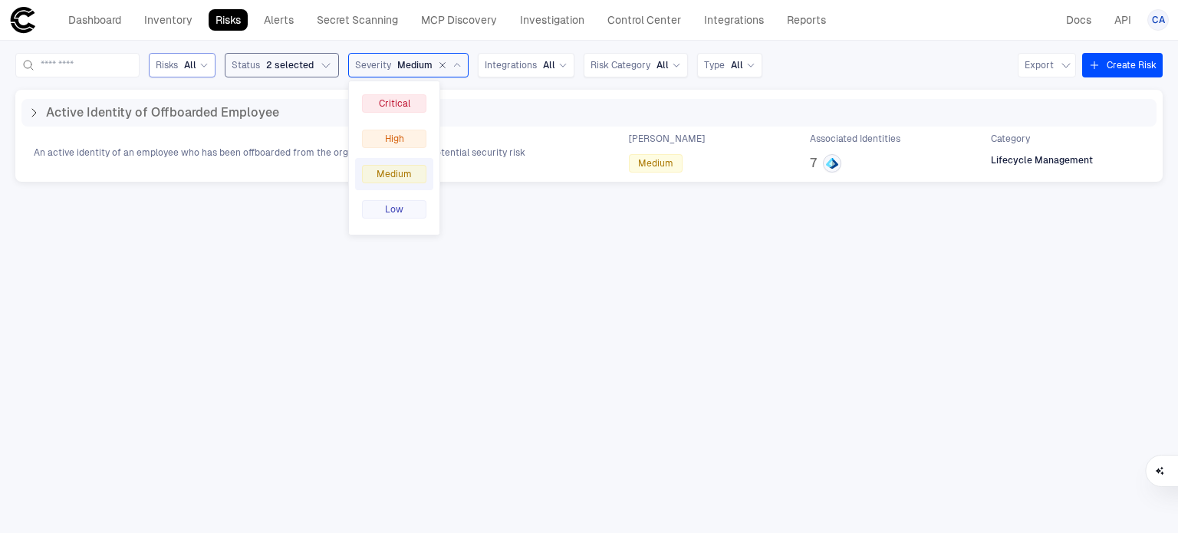
click at [314, 71] on span "2 selected" at bounding box center [290, 65] width 48 height 12
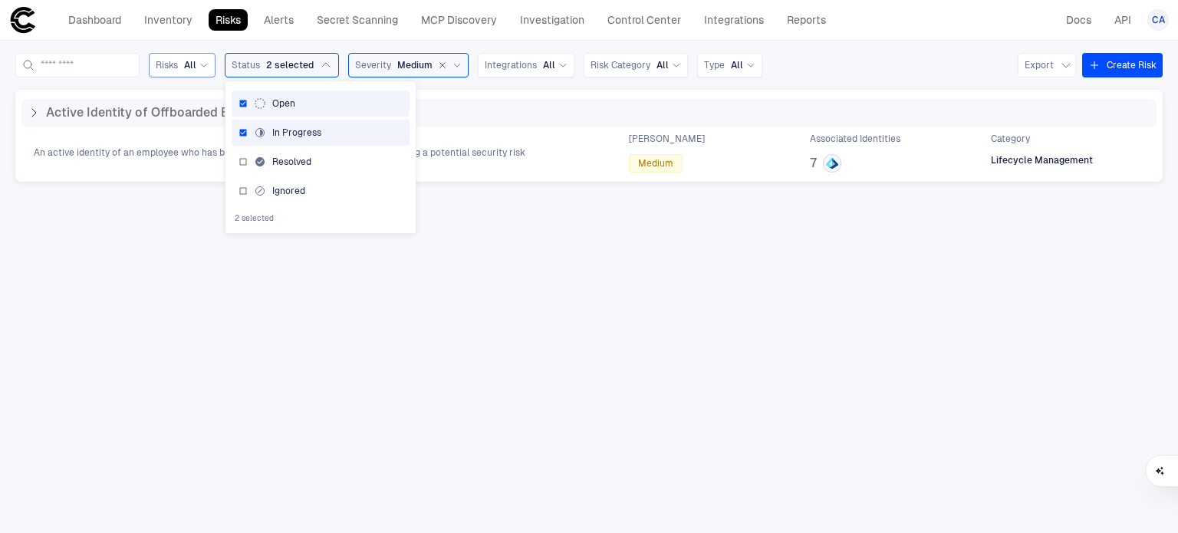
click at [321, 130] on span "In Progress" at bounding box center [296, 133] width 49 height 12
click at [295, 97] on span "Open" at bounding box center [283, 103] width 23 height 12
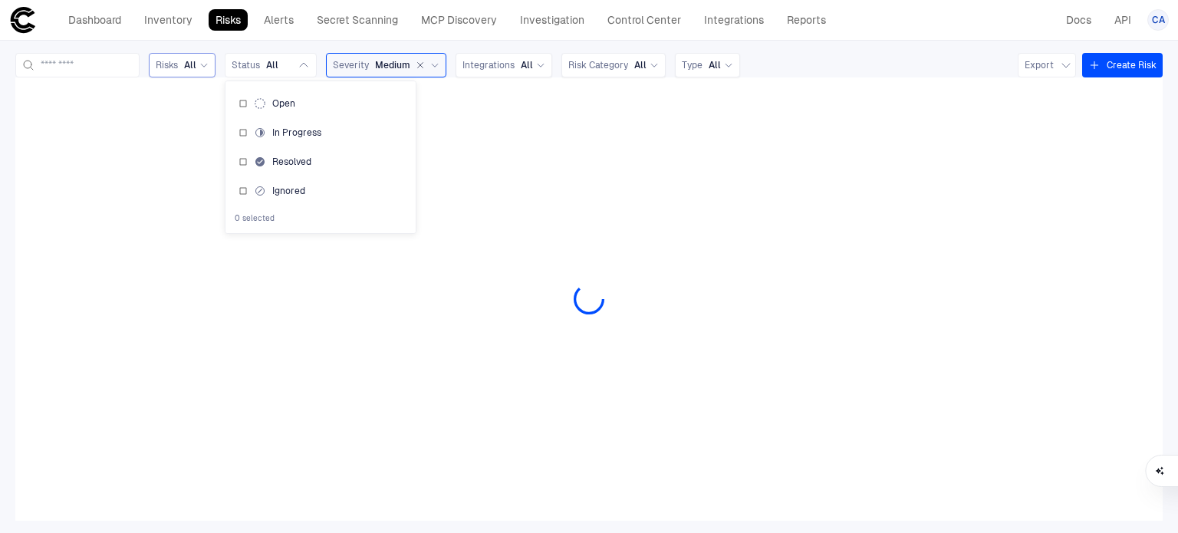
click at [294, 308] on div at bounding box center [588, 298] width 1147 height 443
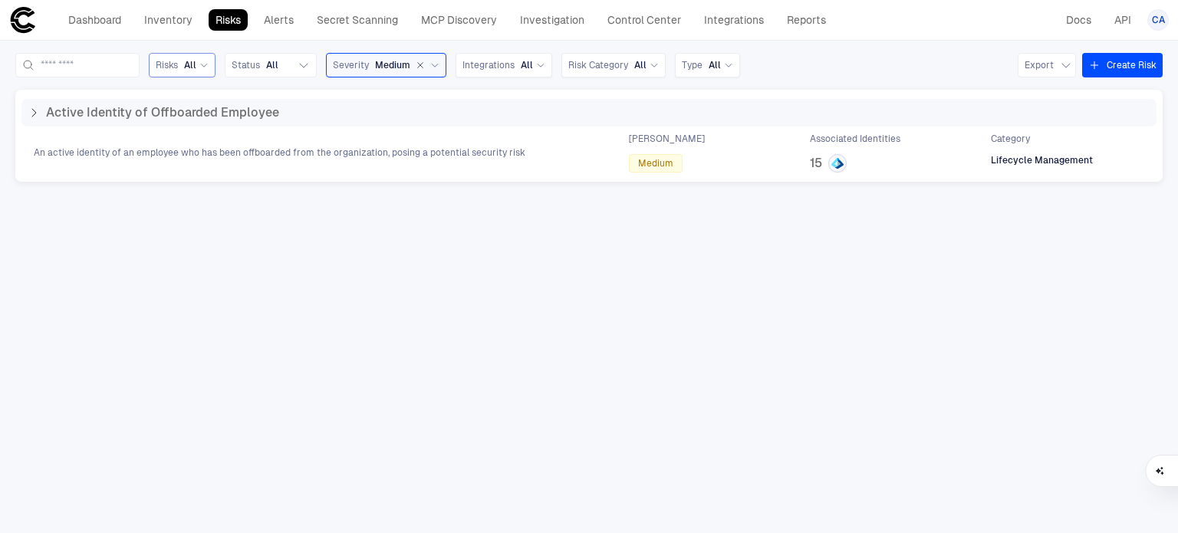
click at [410, 60] on span "Medium" at bounding box center [392, 65] width 35 height 12
click at [404, 200] on div "Low" at bounding box center [372, 209] width 64 height 18
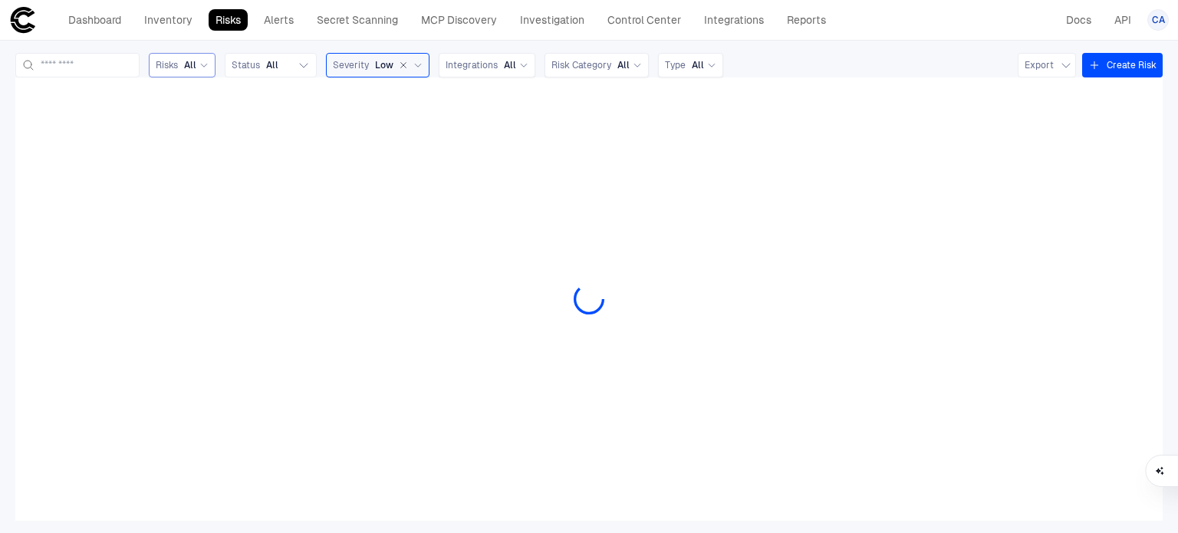
click at [393, 67] on span "Low" at bounding box center [384, 65] width 18 height 12
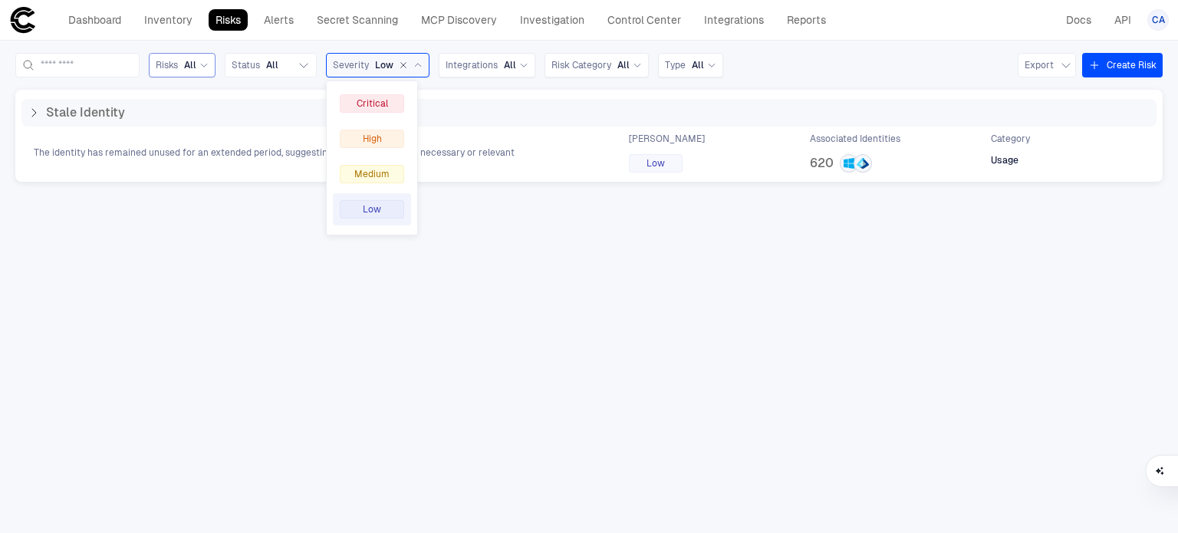
click at [406, 66] on icon "button" at bounding box center [403, 65] width 5 height 5
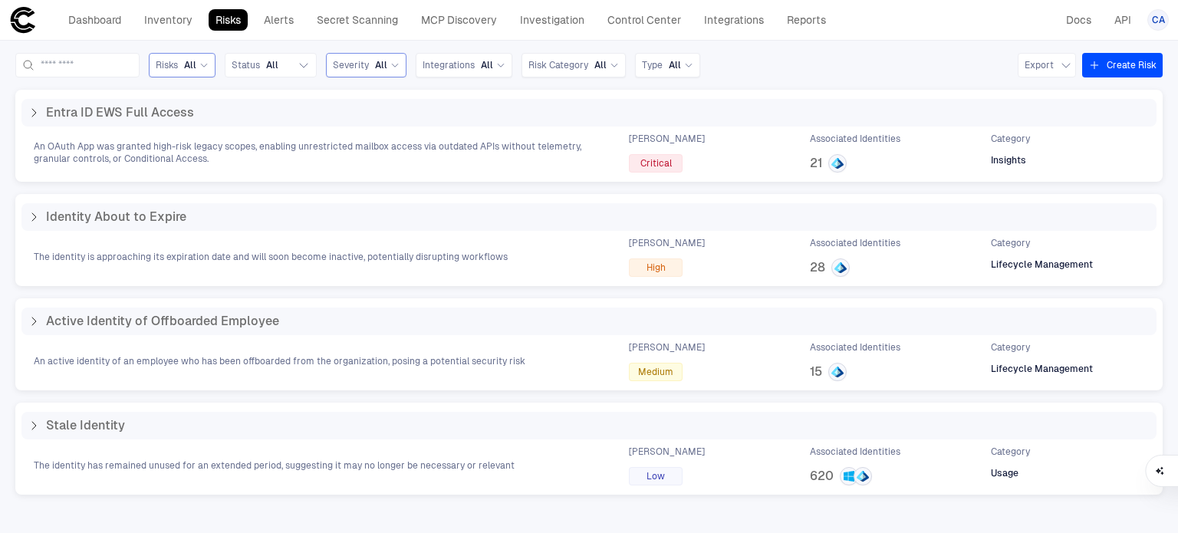
click at [186, 64] on div "Risks All" at bounding box center [182, 65] width 67 height 25
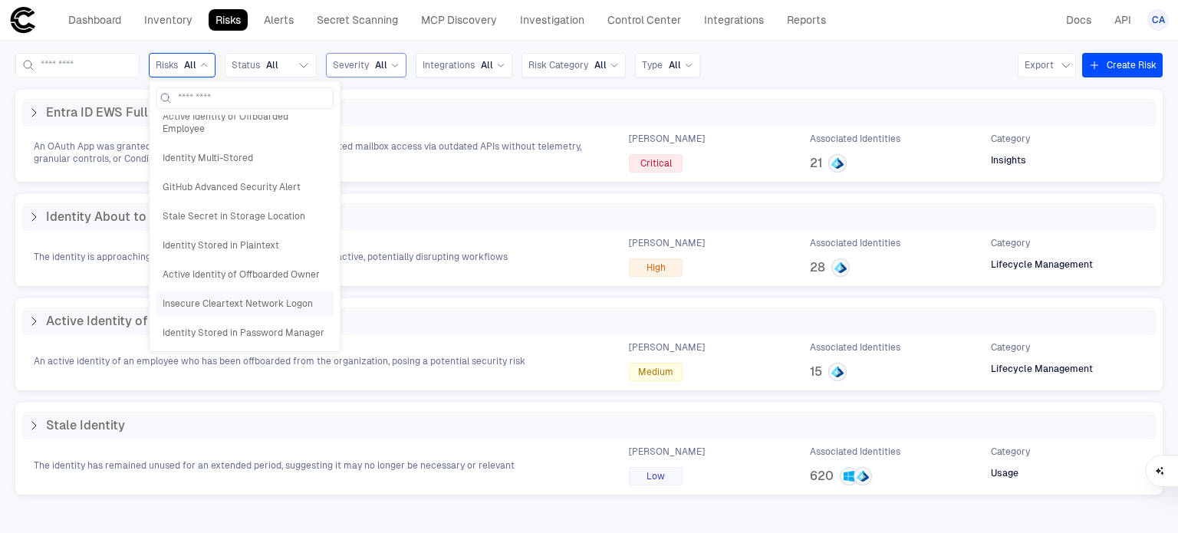
click at [265, 293] on div "Insecure Cleartext Network Logon" at bounding box center [245, 304] width 178 height 26
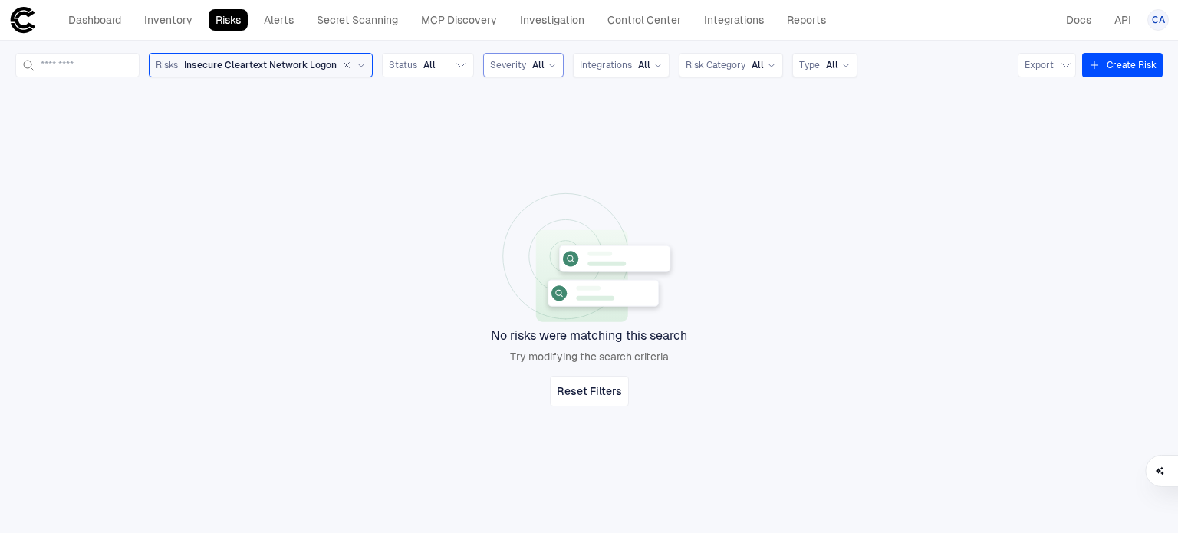
click at [262, 60] on span "Insecure Cleartext Network Logon" at bounding box center [260, 65] width 153 height 12
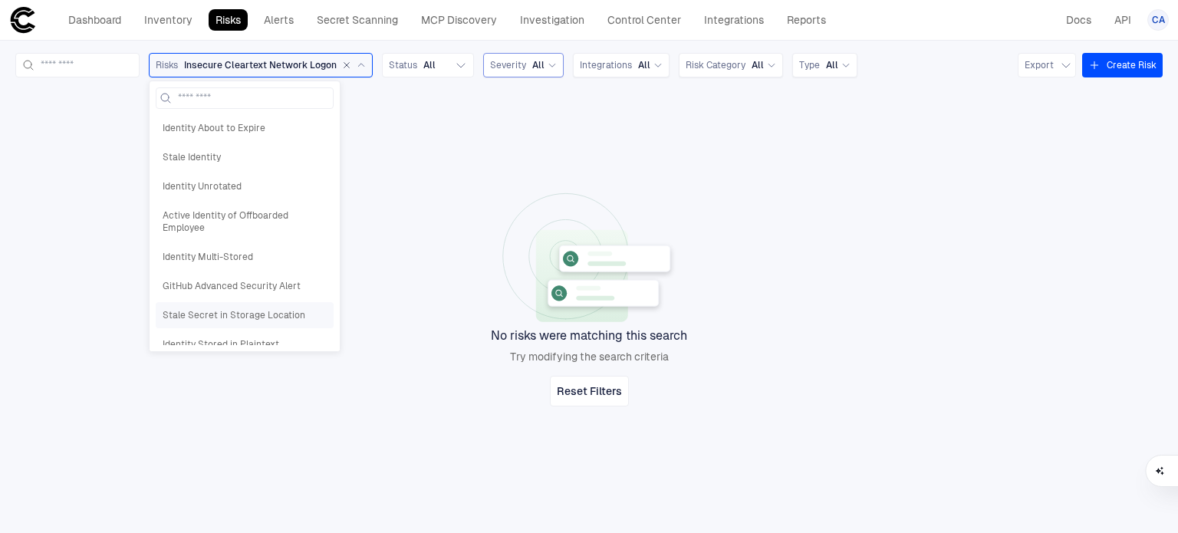
scroll to position [67, 0]
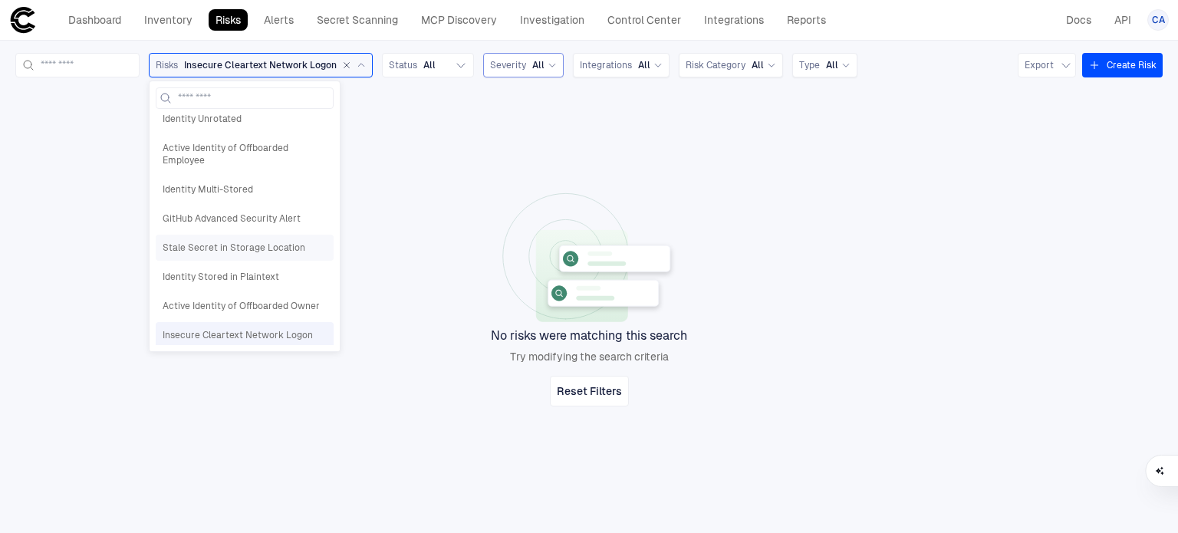
click at [280, 251] on span "Stale Secret in Storage Location" at bounding box center [245, 248] width 164 height 12
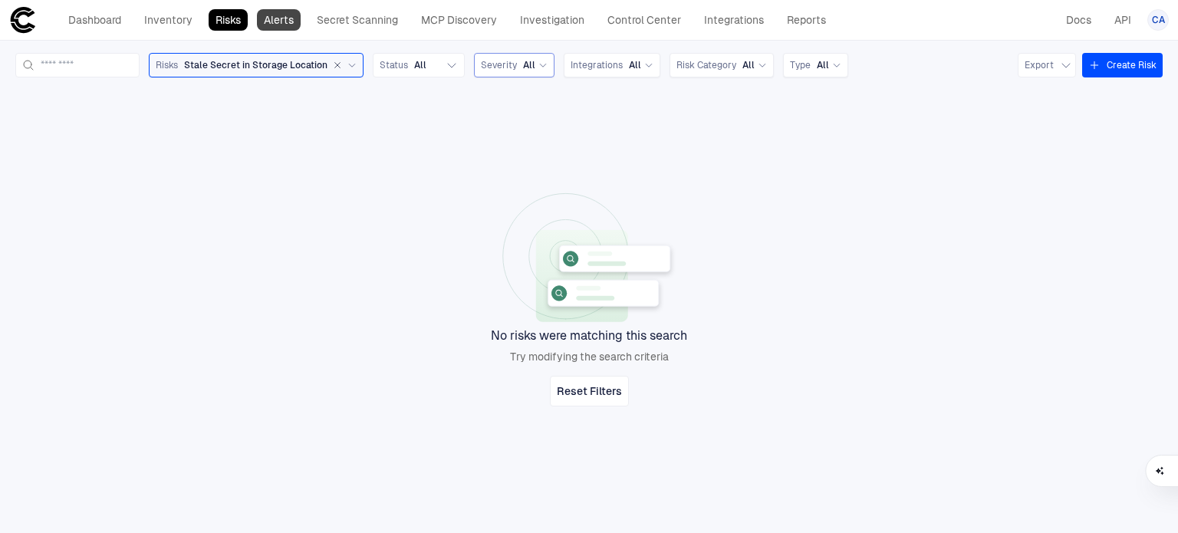
click at [269, 24] on link "Alerts" at bounding box center [279, 19] width 44 height 21
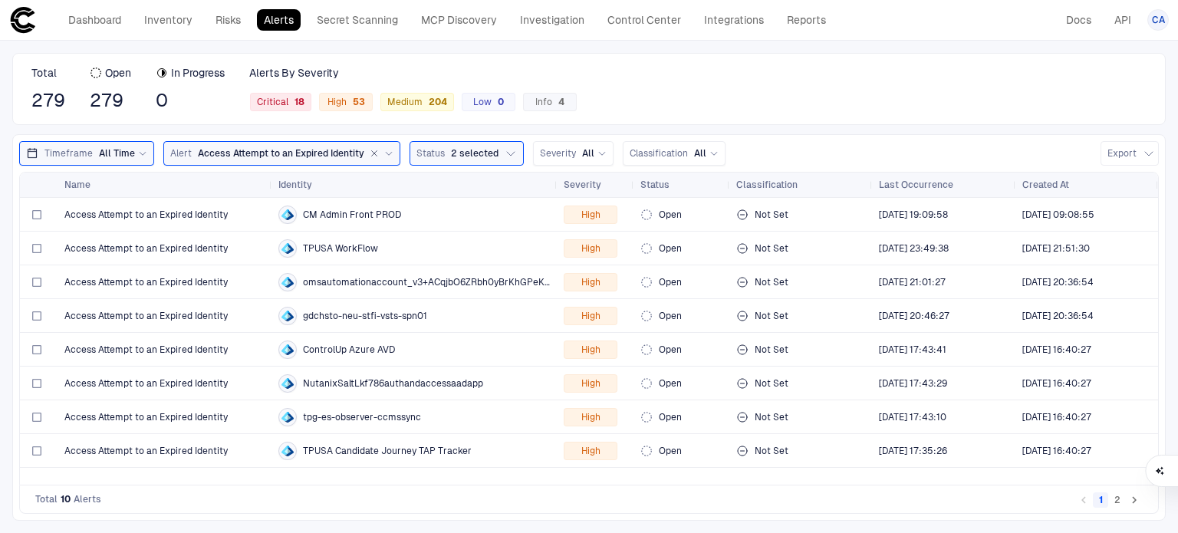
click at [271, 156] on span "Access Attempt to an Expired Identity" at bounding box center [281, 153] width 166 height 12
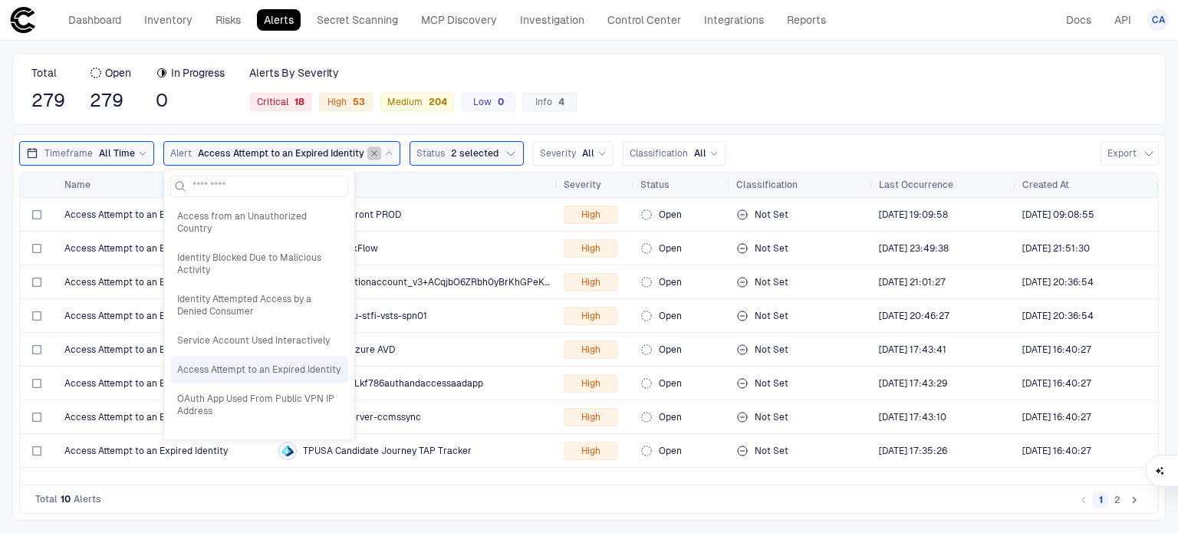
click at [367, 159] on button "button" at bounding box center [374, 153] width 14 height 14
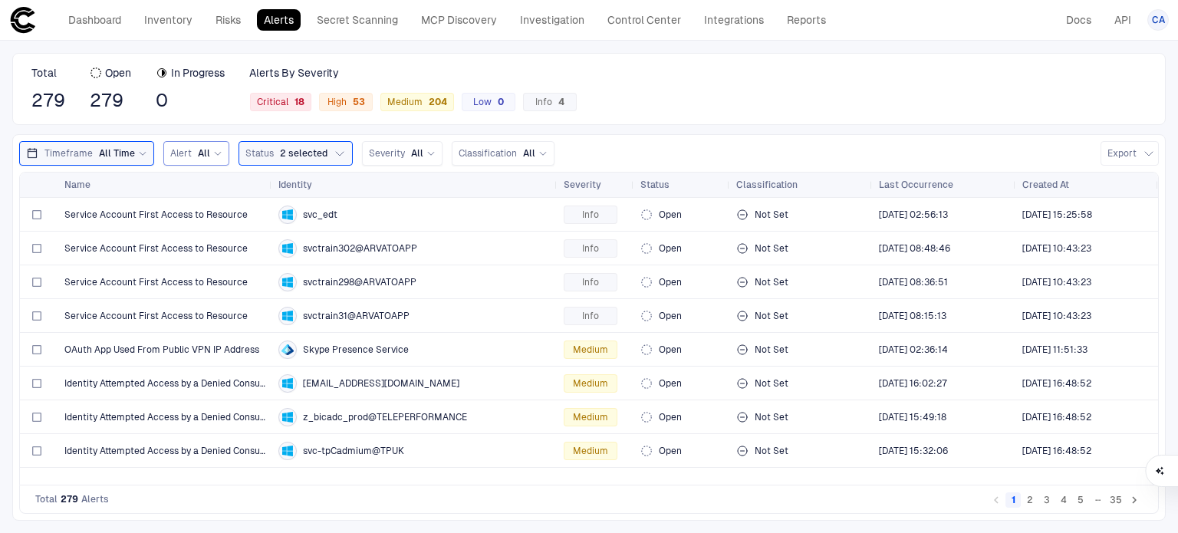
click at [136, 146] on div "Timeframe All Time" at bounding box center [86, 153] width 121 height 17
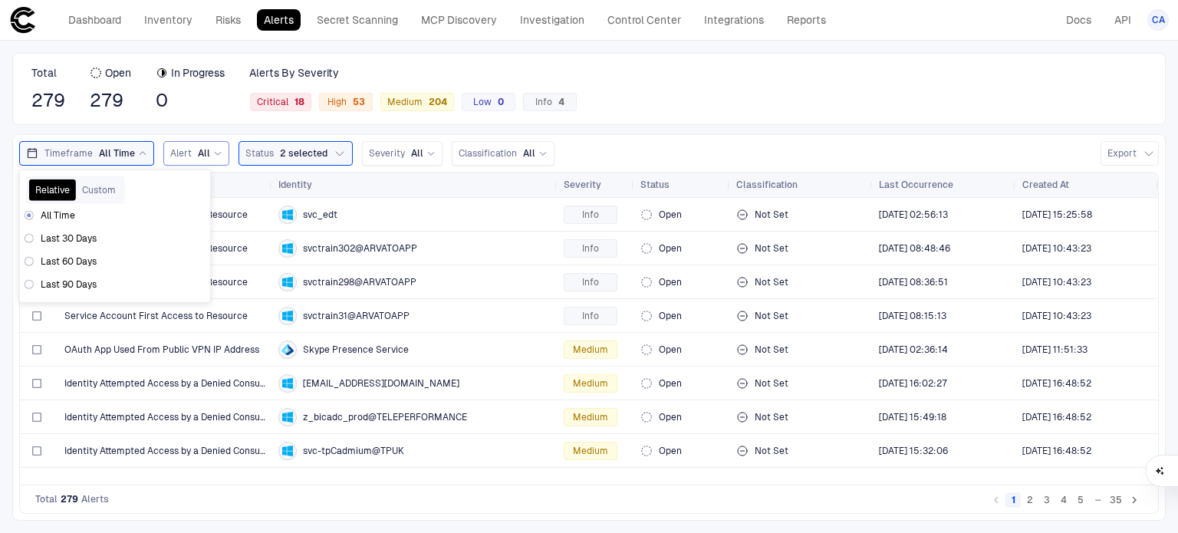
click at [177, 152] on span "Alert" at bounding box center [180, 153] width 21 height 12
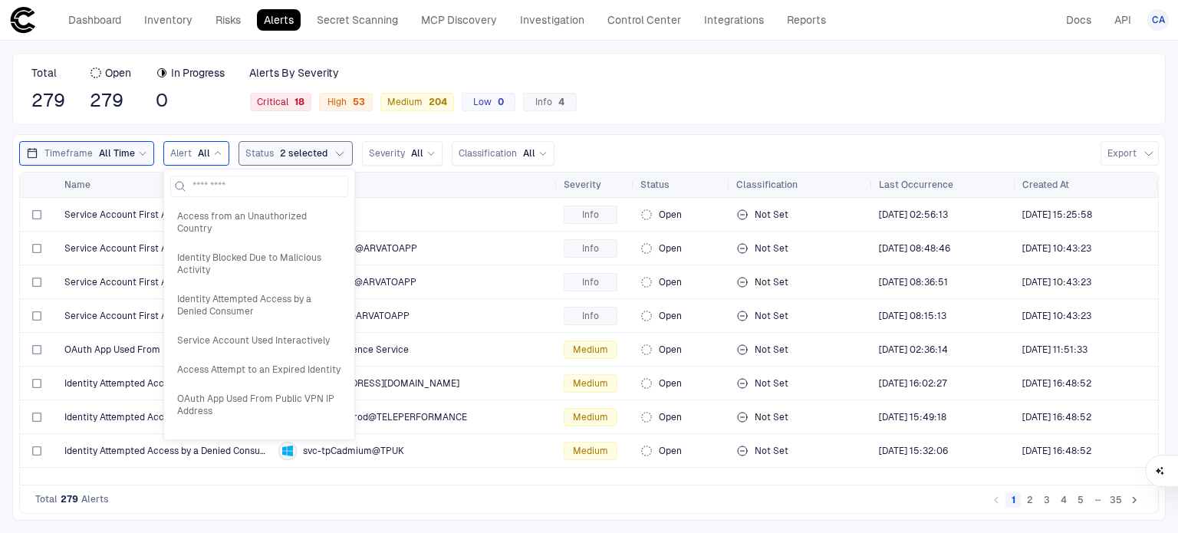
click at [343, 146] on button "Status 2 selected" at bounding box center [295, 153] width 114 height 25
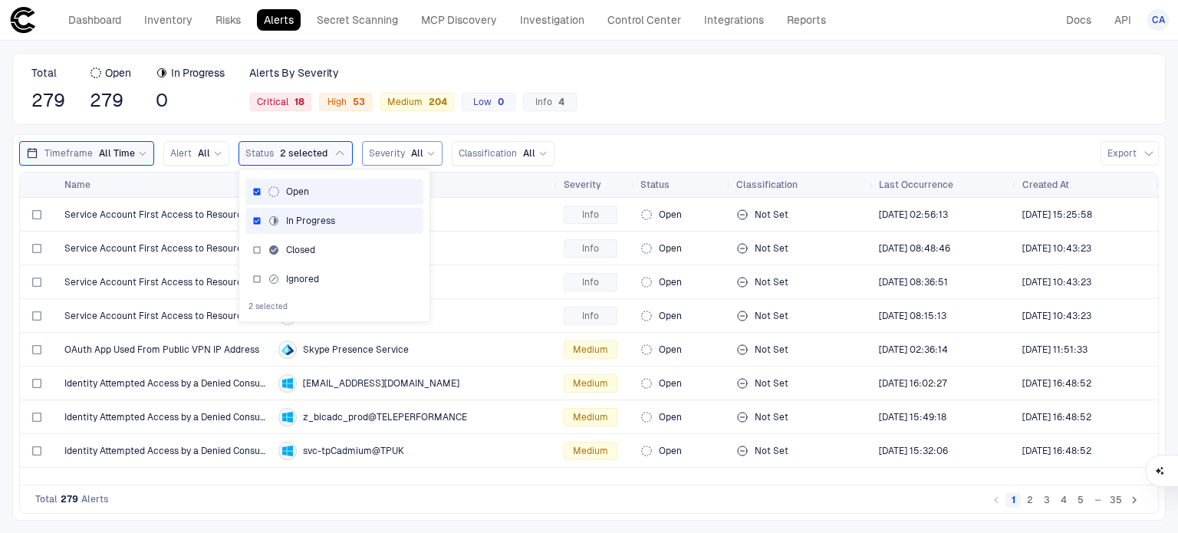
click at [393, 150] on span "Severity" at bounding box center [387, 153] width 36 height 12
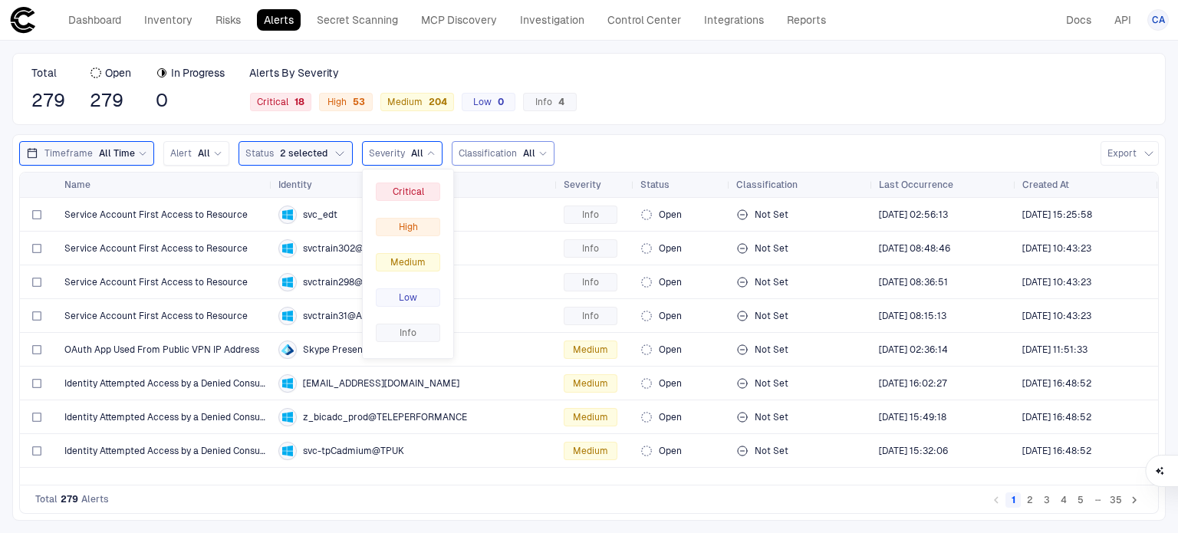
click at [482, 160] on div "Classification All" at bounding box center [503, 153] width 89 height 17
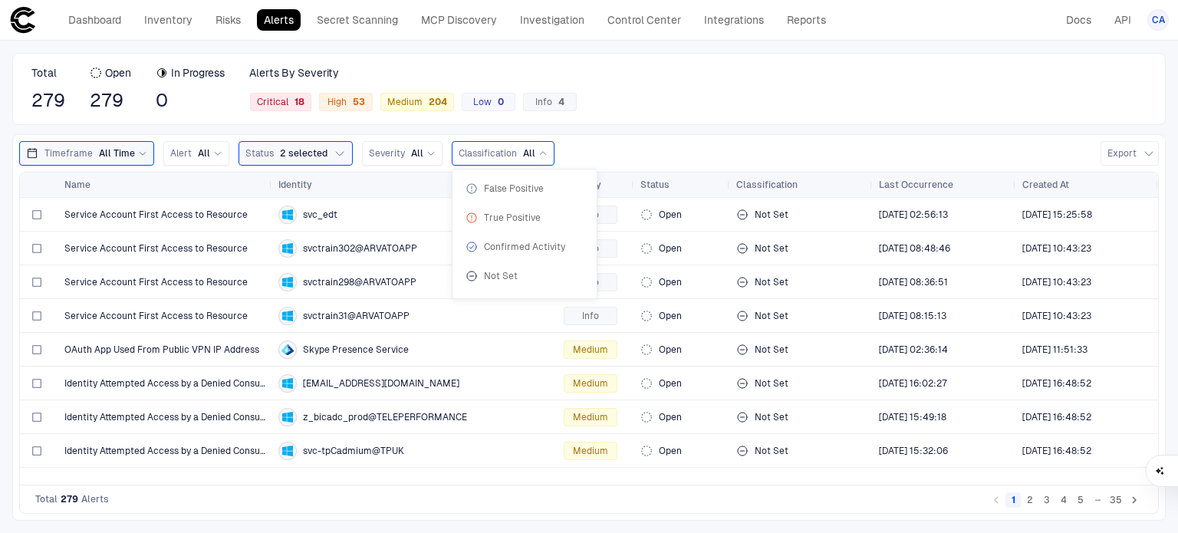
click at [709, 138] on div "Timeframe All Time Alert All Status 2 selected Severity All Classification All …" at bounding box center [588, 327] width 1153 height 386
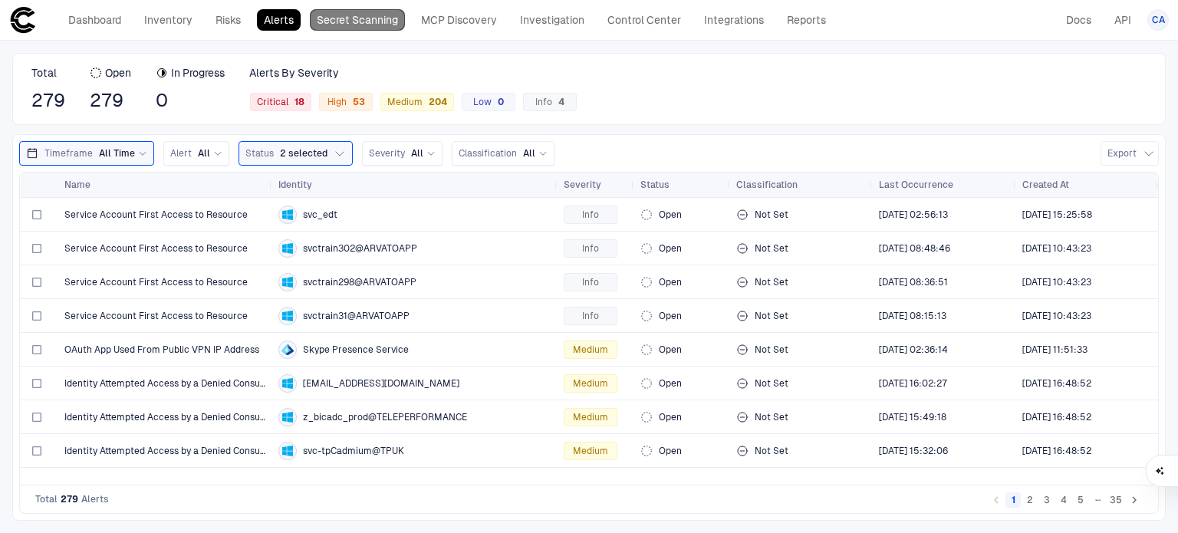
click at [336, 20] on link "Secret Scanning" at bounding box center [357, 19] width 95 height 21
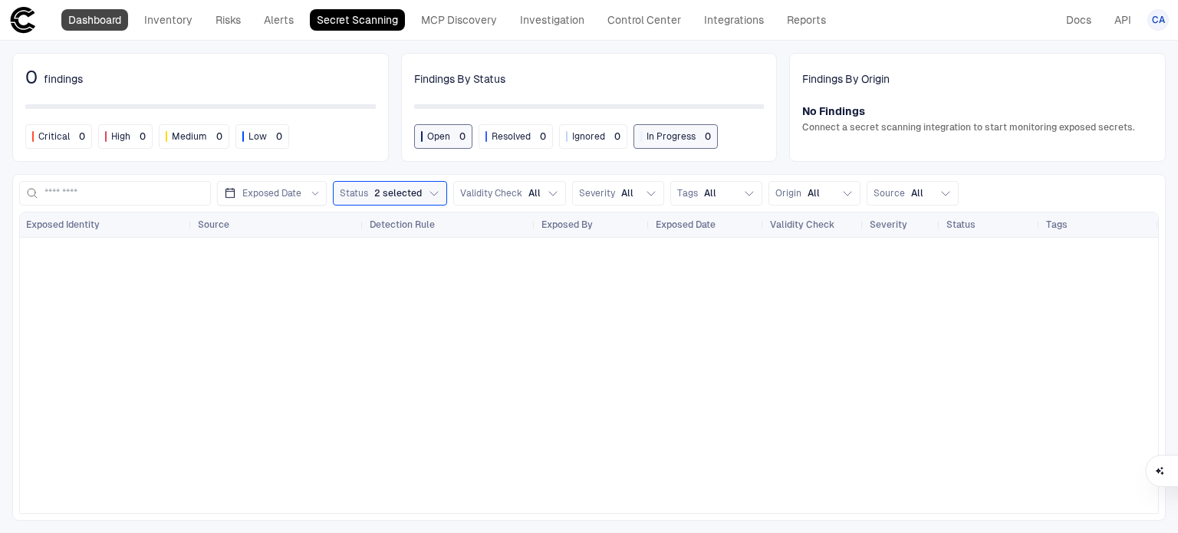
click at [68, 27] on link "Dashboard" at bounding box center [94, 19] width 67 height 21
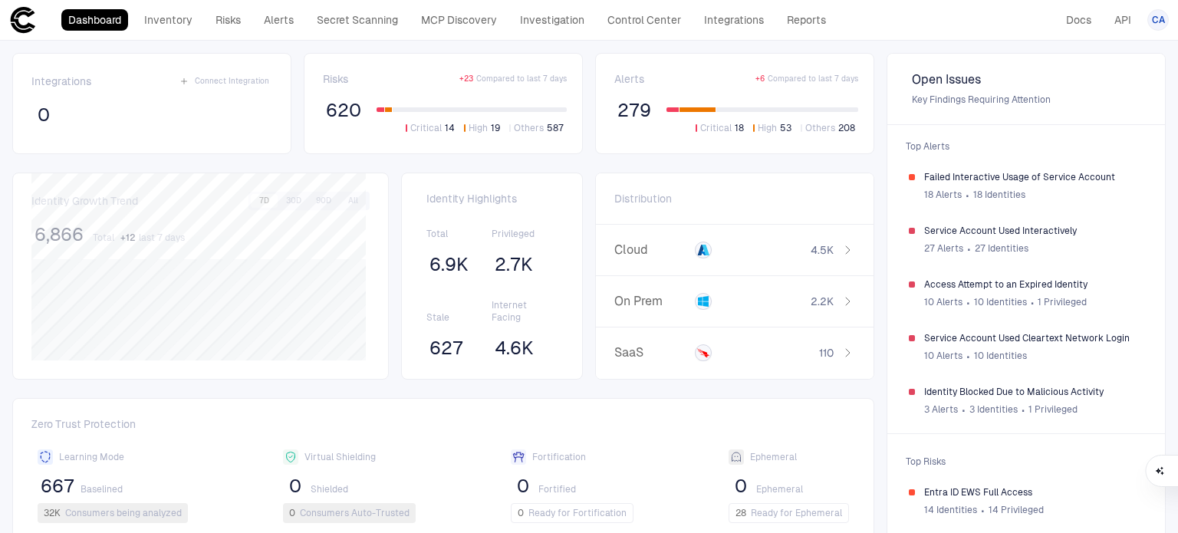
click at [253, 27] on div "Dashboard Inventory Risks Alerts Secret Scanning MCP Discovery Investigation Co…" at bounding box center [446, 19] width 771 height 21
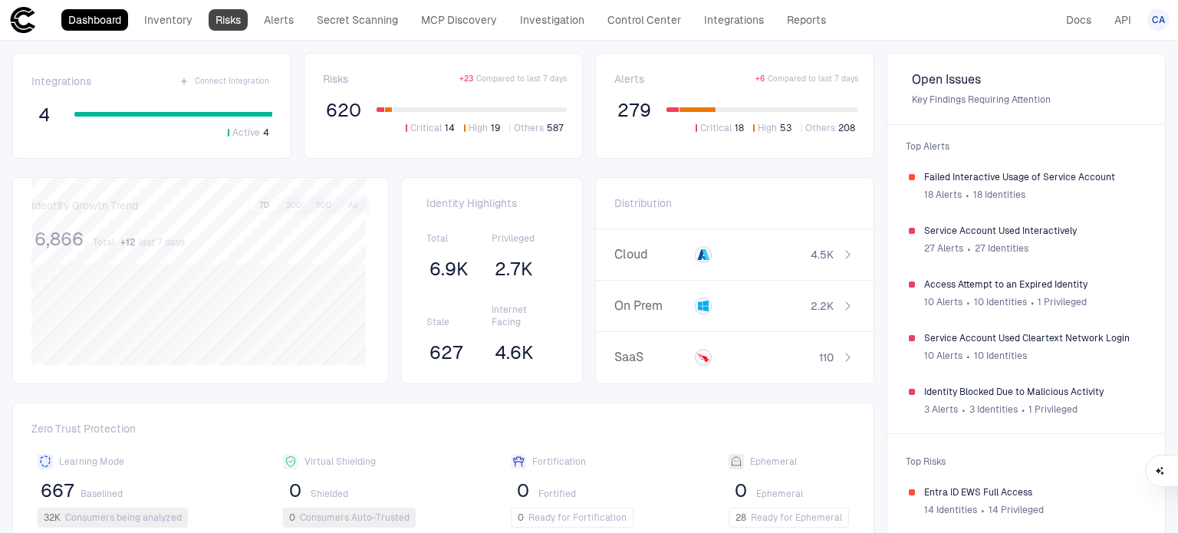
click at [218, 15] on link "Risks" at bounding box center [228, 19] width 39 height 21
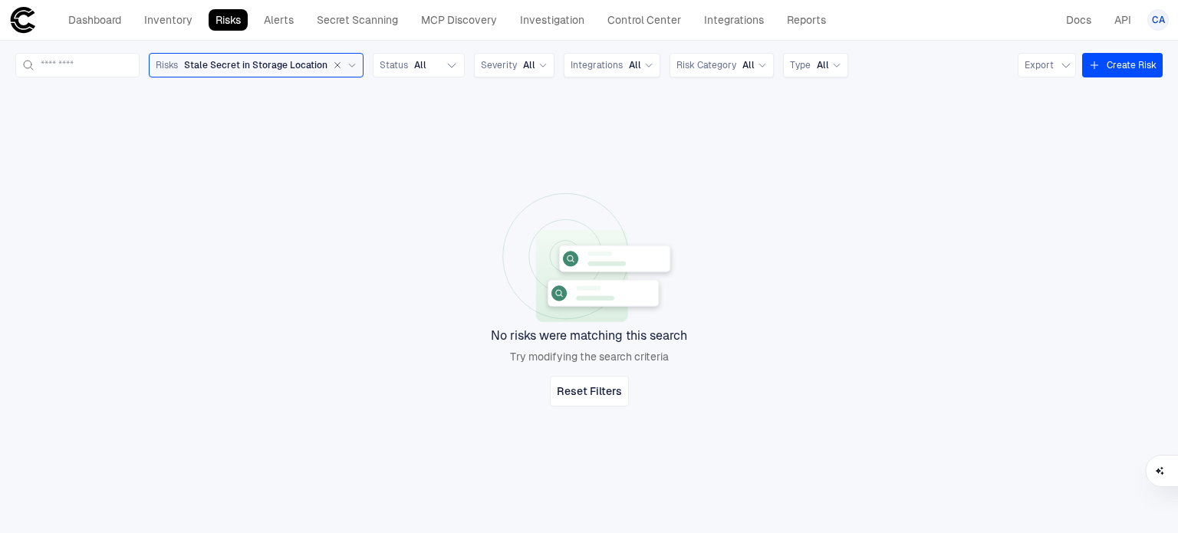
click at [327, 68] on span "Stale Secret in Storage Location" at bounding box center [255, 65] width 143 height 12
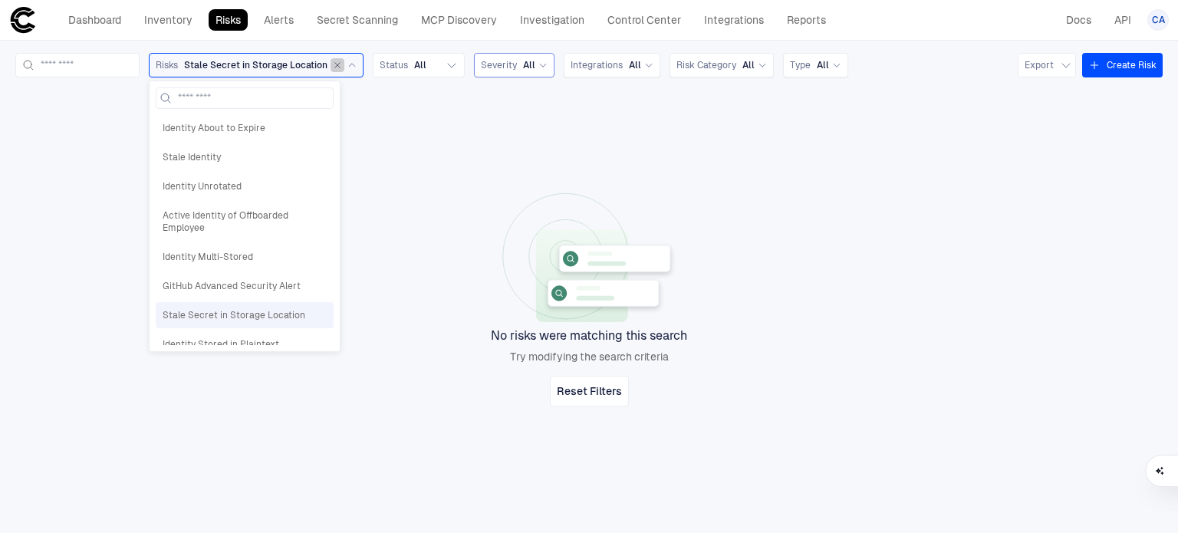
click at [344, 67] on button "button" at bounding box center [338, 65] width 14 height 14
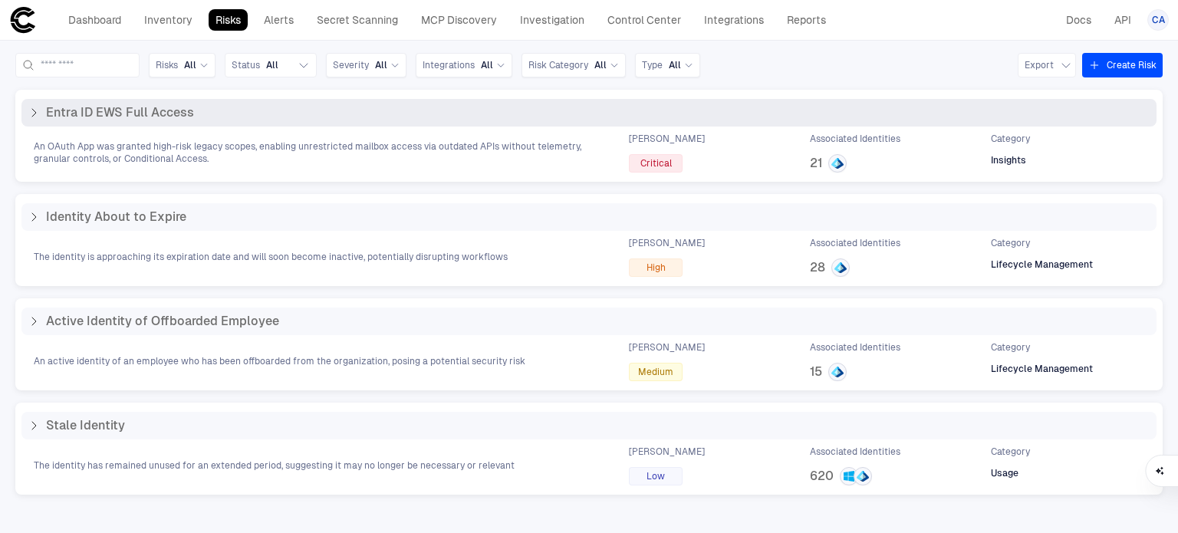
click at [50, 100] on div "Entra ID EWS Full Access" at bounding box center [588, 113] width 1135 height 28
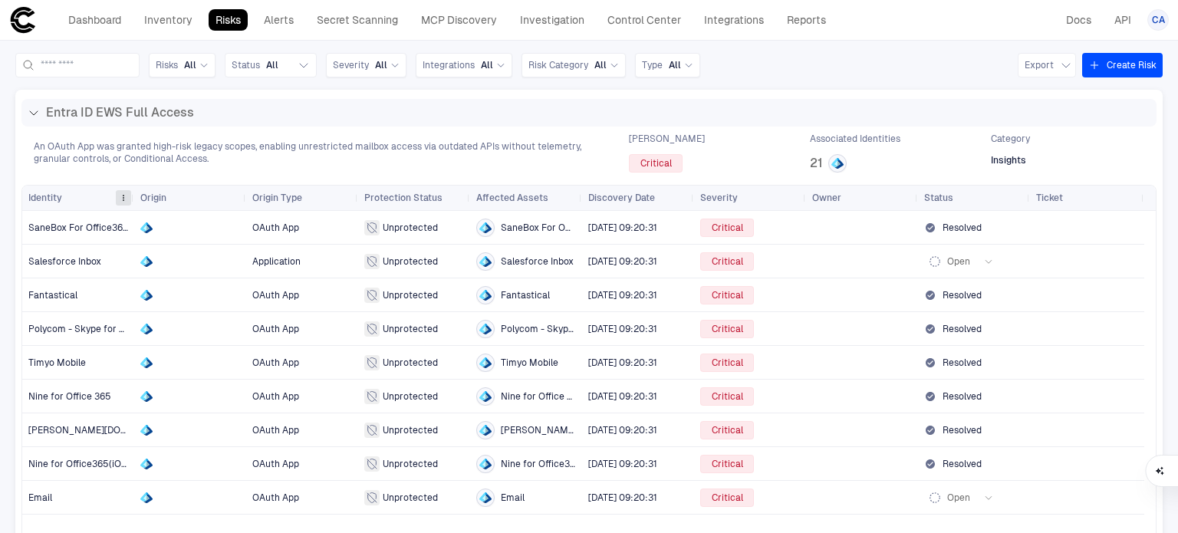
click at [121, 194] on span at bounding box center [123, 197] width 9 height 9
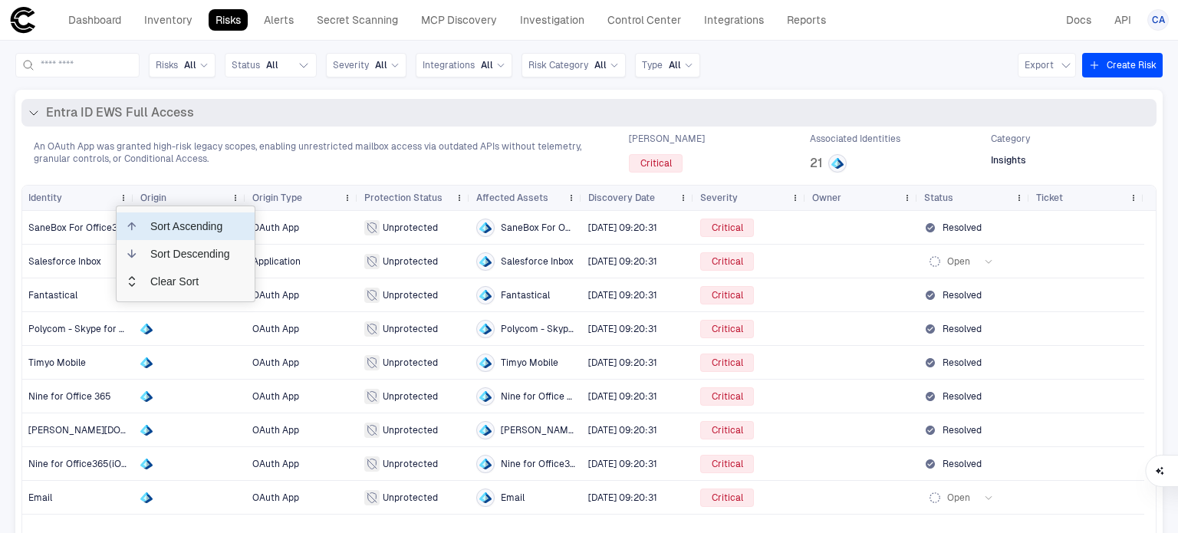
click at [277, 160] on span "An OAuth App was granted high-risk legacy scopes, enabling unrestricted mailbox…" at bounding box center [317, 152] width 567 height 25
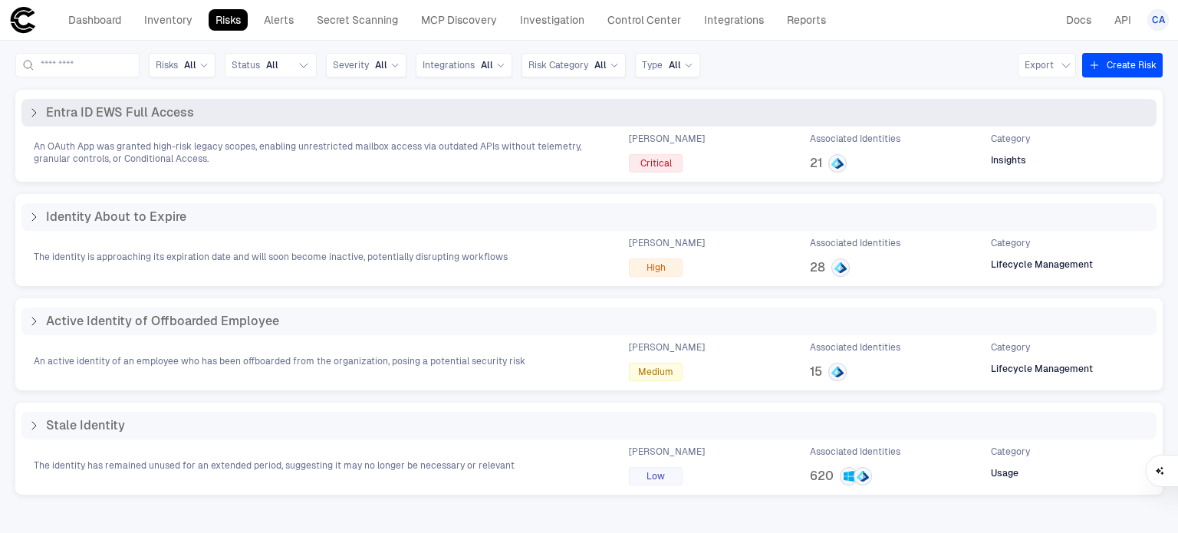
click at [250, 157] on span "An OAuth App was granted high-risk legacy scopes, enabling unrestricted mailbox…" at bounding box center [317, 152] width 567 height 25
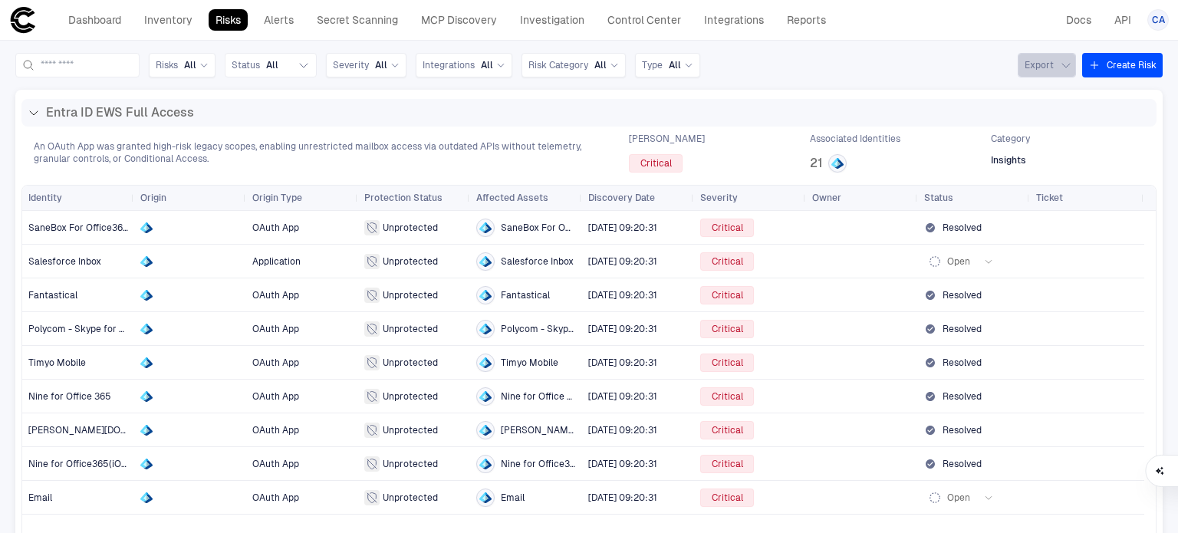
click at [1037, 67] on button "Export" at bounding box center [1047, 65] width 58 height 25
click at [1037, 67] on div at bounding box center [589, 266] width 1178 height 533
